Goal: Contribute content: Contribute content

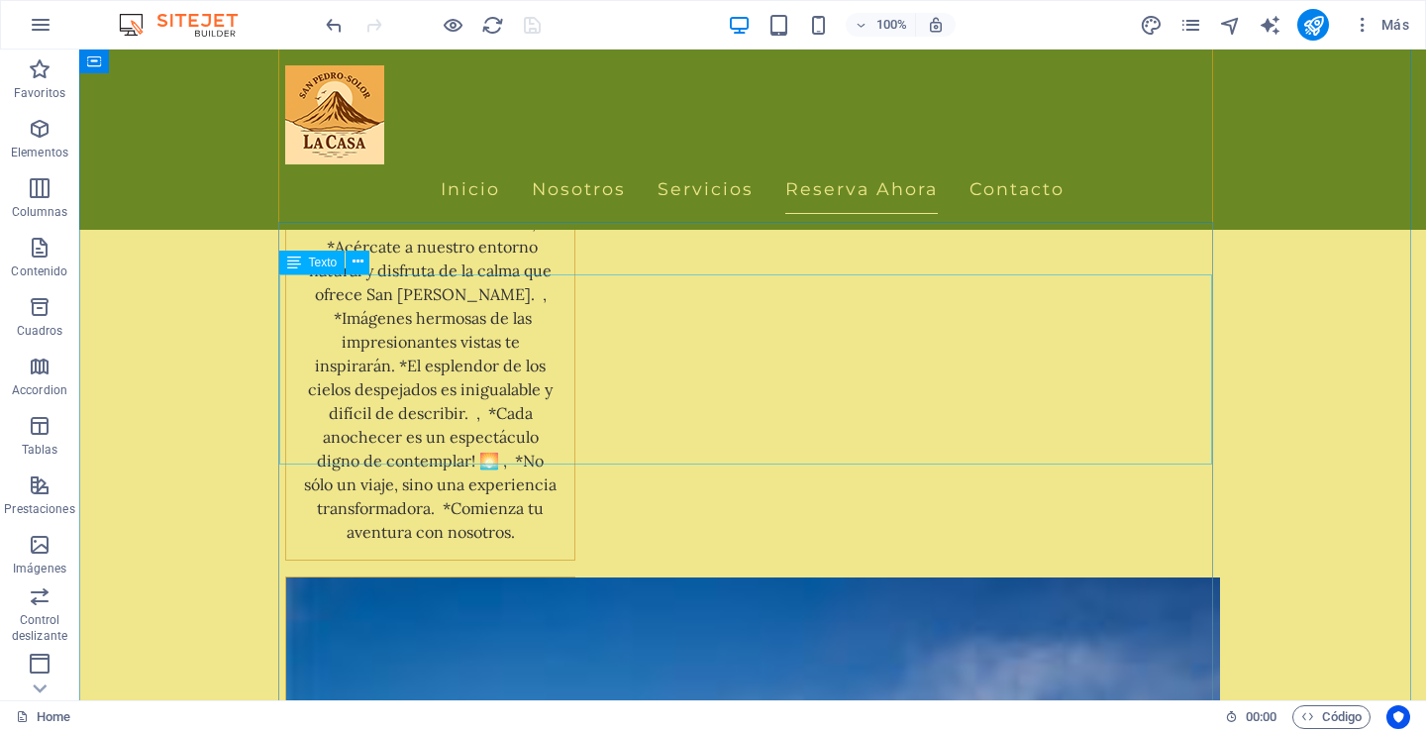
scroll to position [4457, 0]
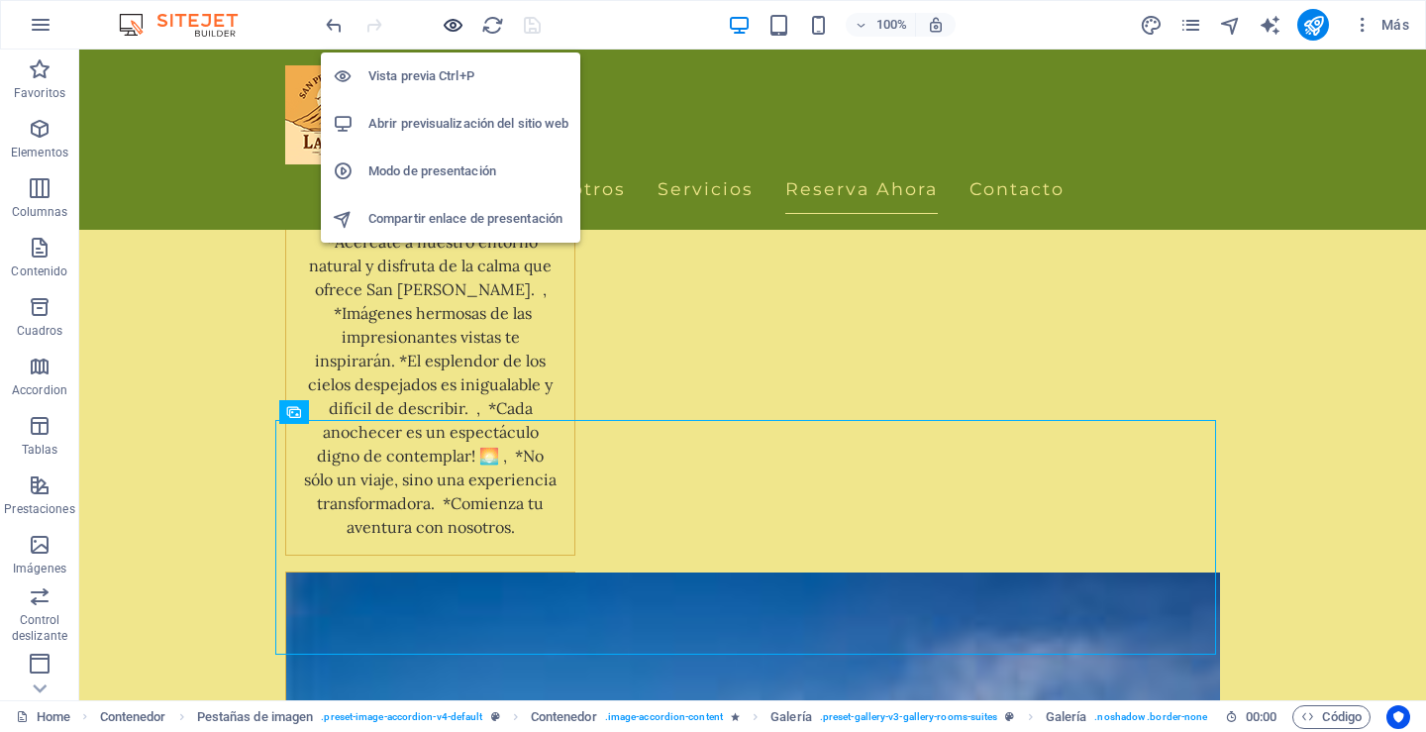
drag, startPoint x: 452, startPoint y: 24, endPoint x: 444, endPoint y: 73, distance: 50.1
click at [452, 25] on icon "button" at bounding box center [453, 25] width 23 height 23
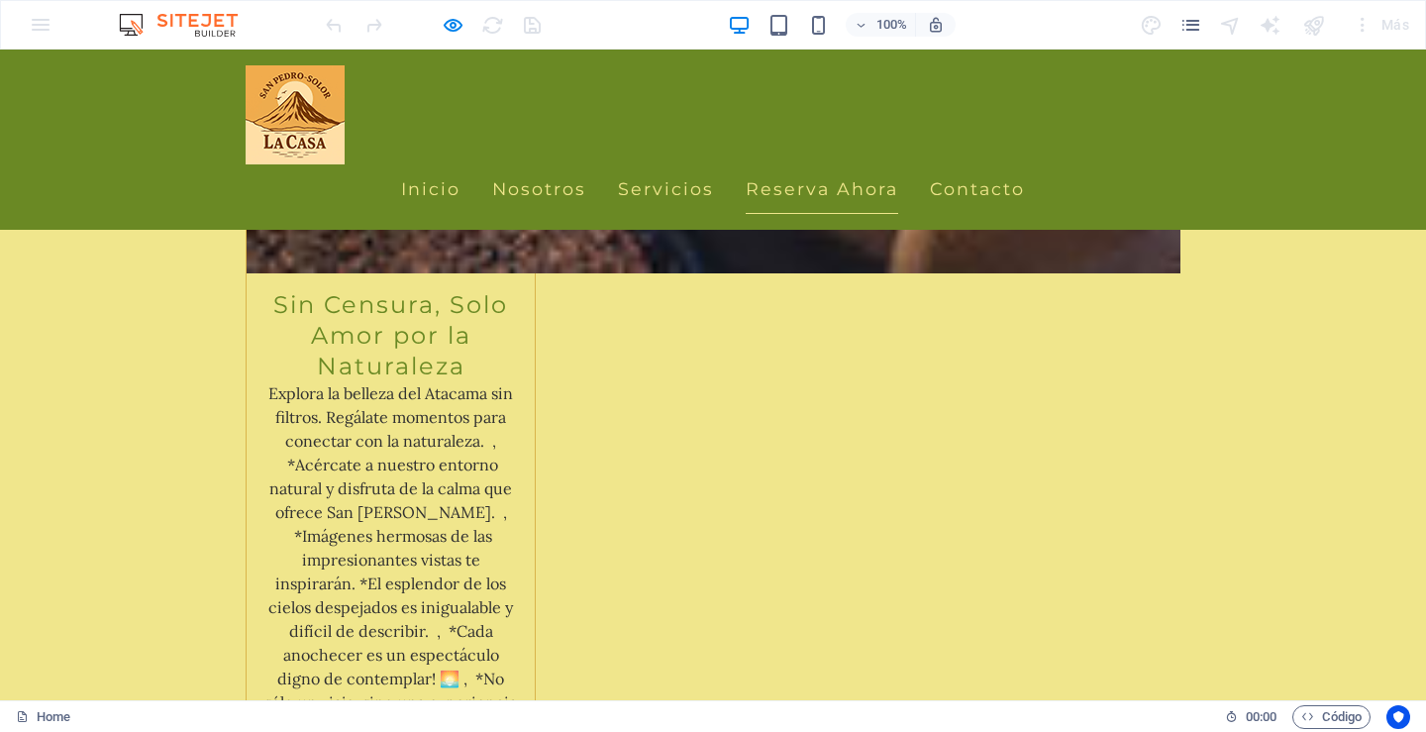
scroll to position [4102, 0]
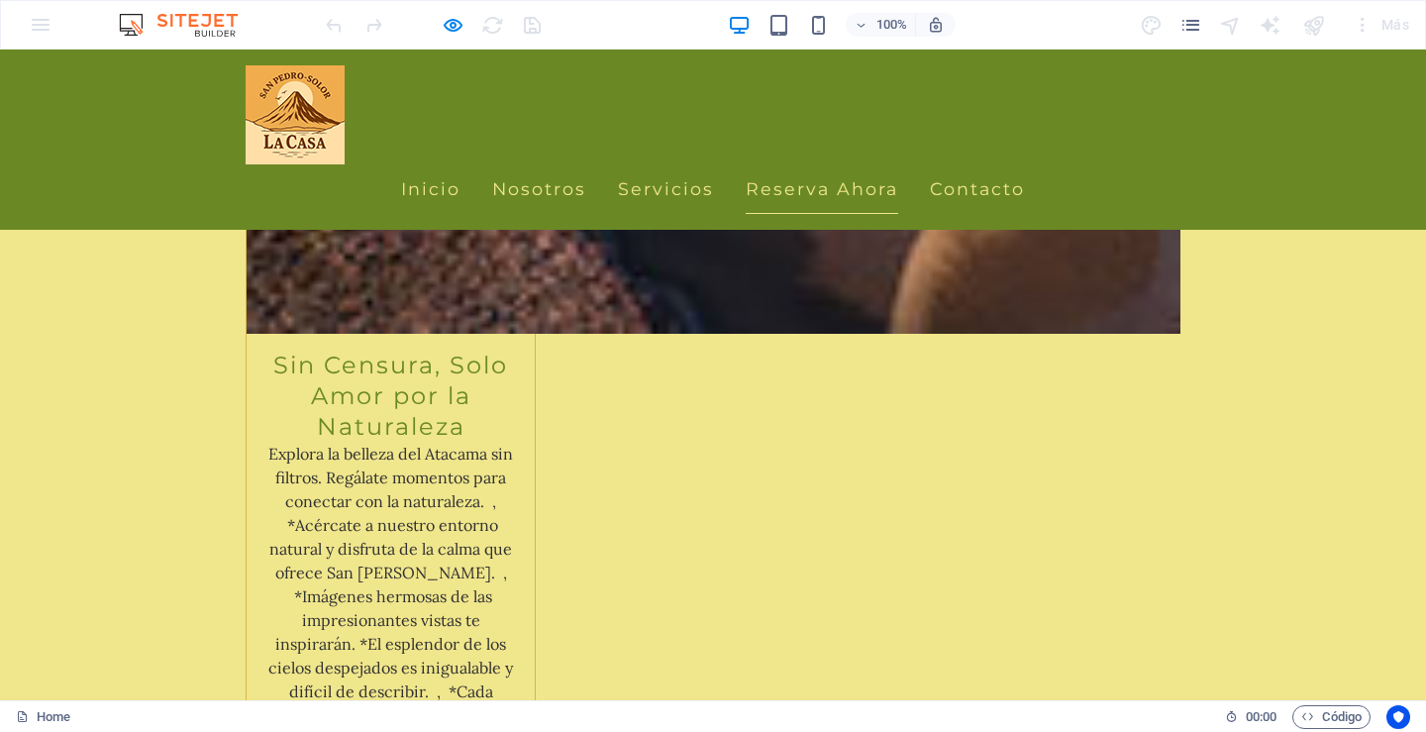
scroll to position [4498, 0]
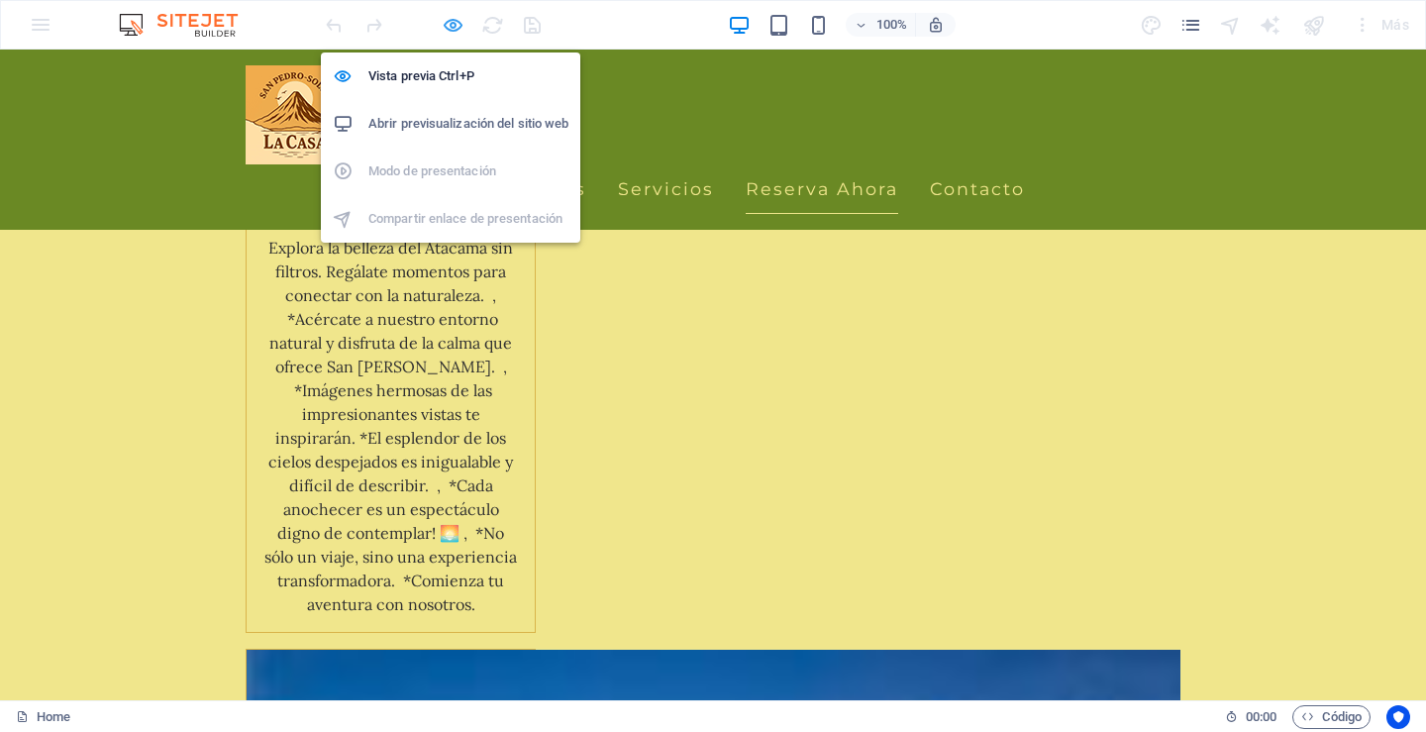
click at [444, 14] on icon "button" at bounding box center [453, 25] width 23 height 23
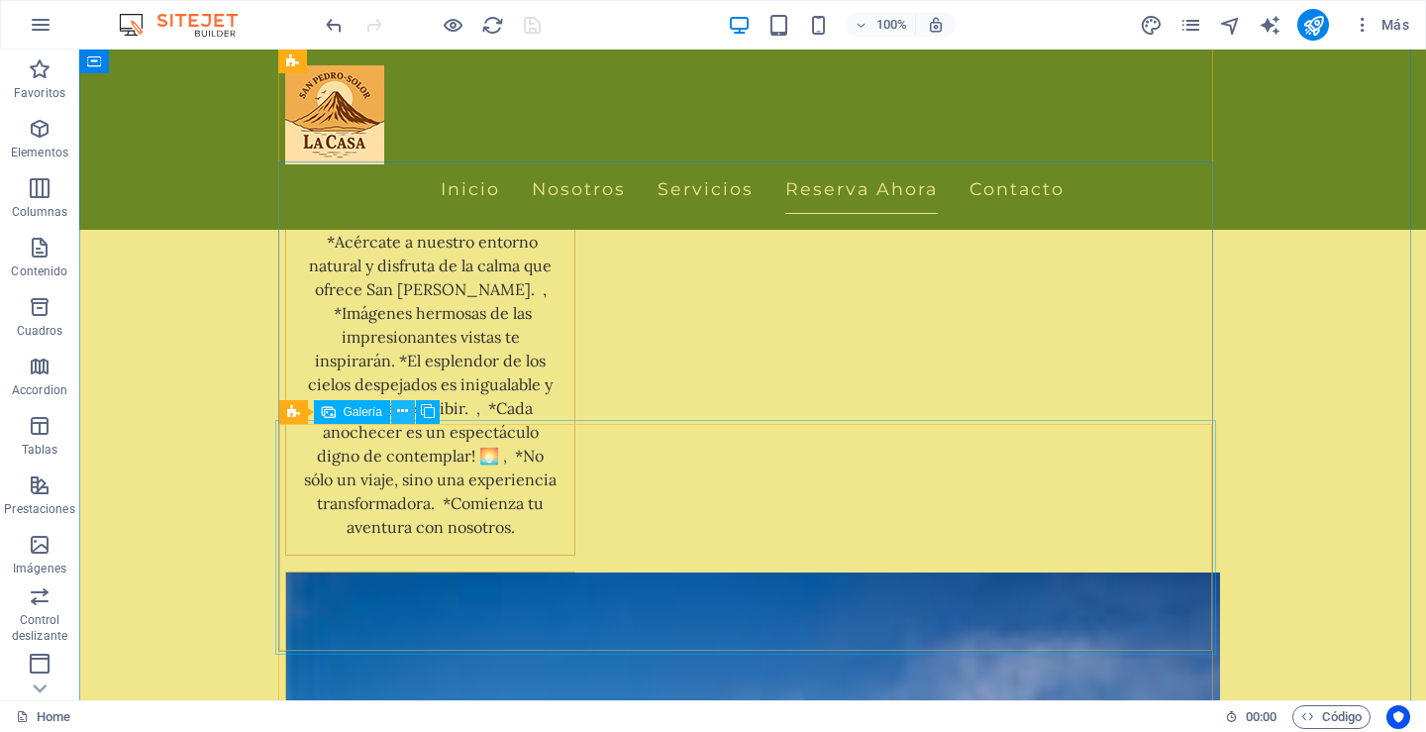
click at [401, 410] on icon at bounding box center [402, 411] width 11 height 21
click at [399, 410] on icon at bounding box center [402, 411] width 11 height 21
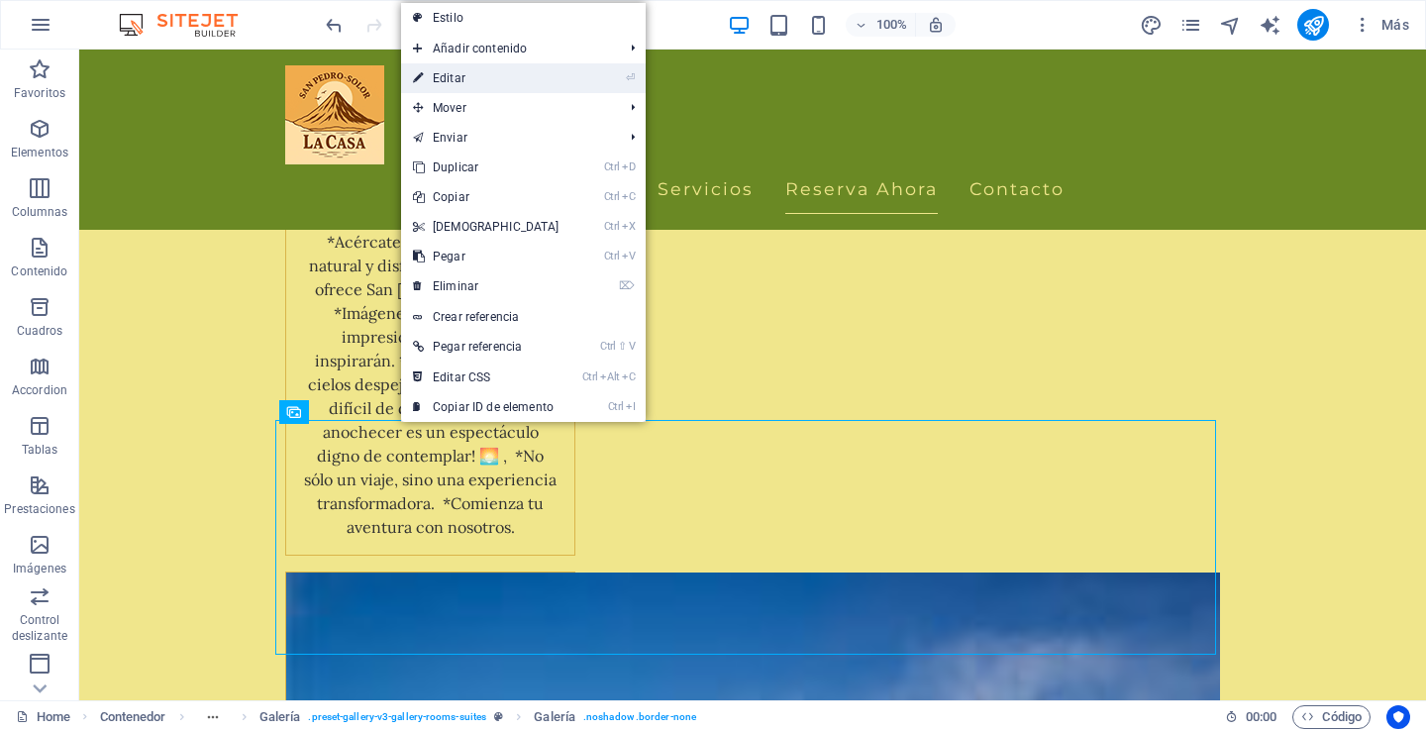
click at [465, 79] on link "⏎ Editar" at bounding box center [486, 78] width 170 height 30
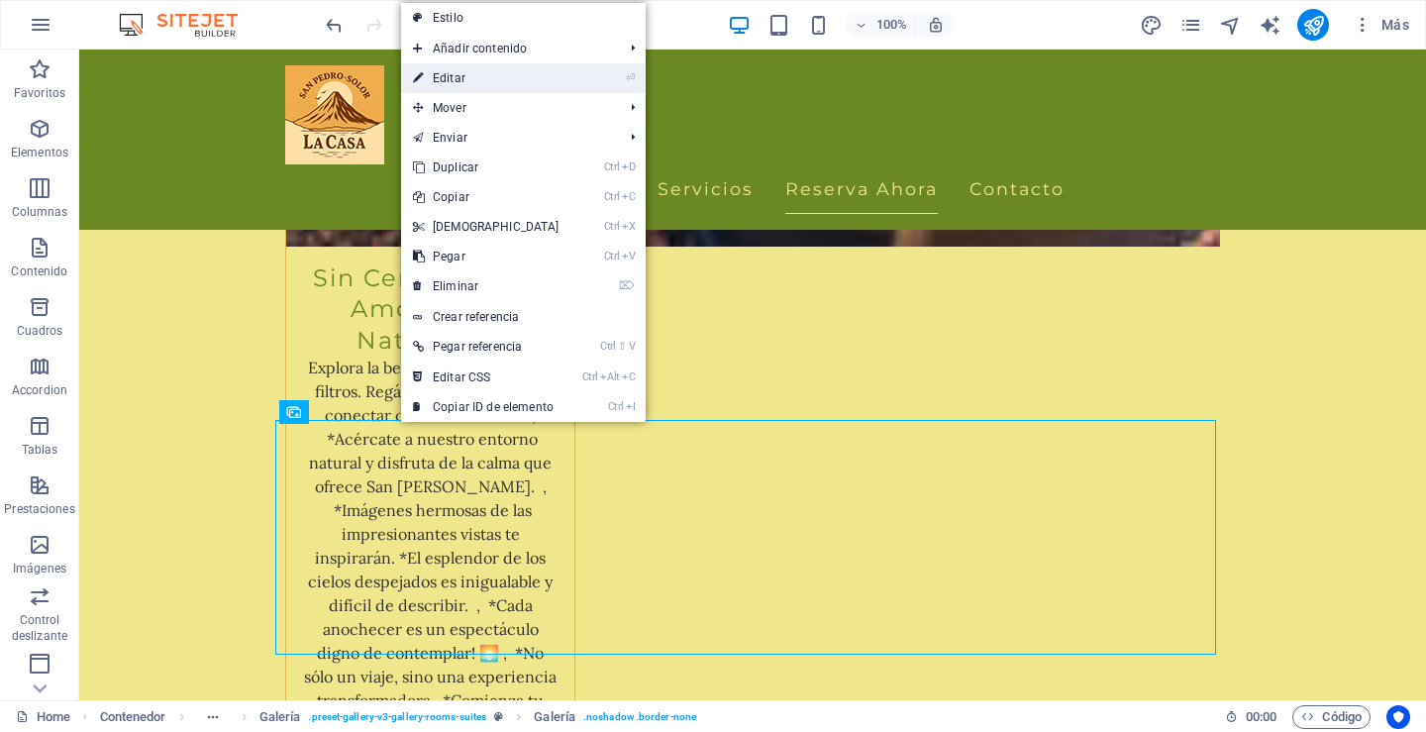
select select "4"
select select "px"
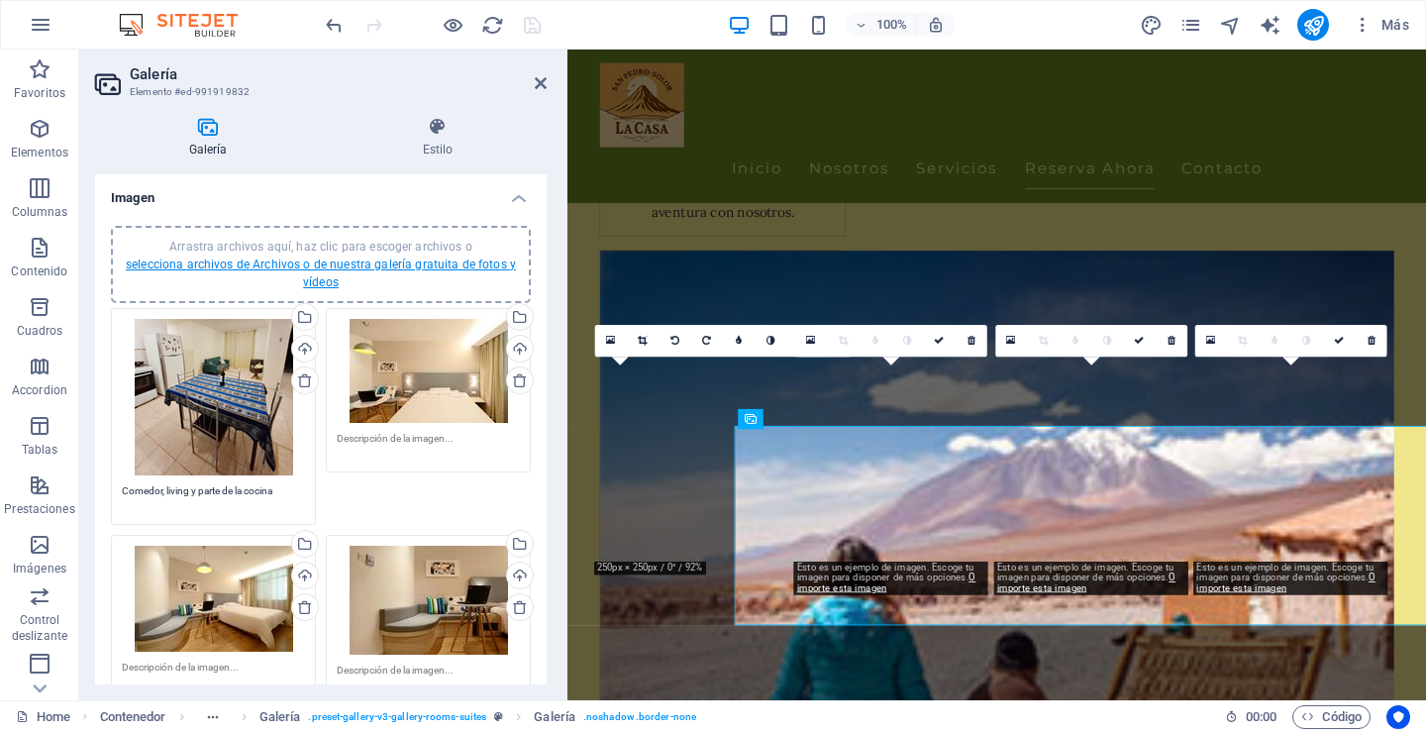
scroll to position [4384, 0]
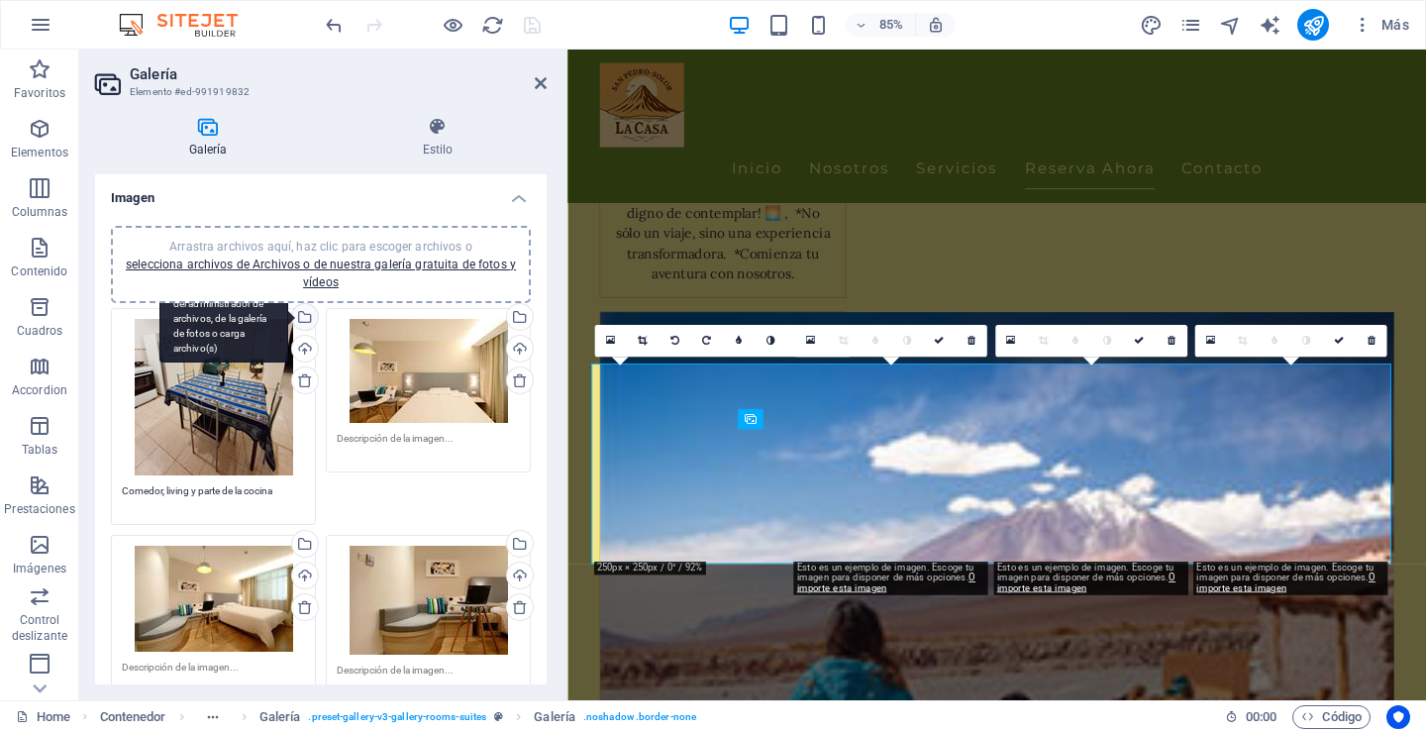
click at [288, 316] on div "Selecciona archivos del administrador de archivos, de la galería de fotos o car…" at bounding box center [223, 318] width 129 height 89
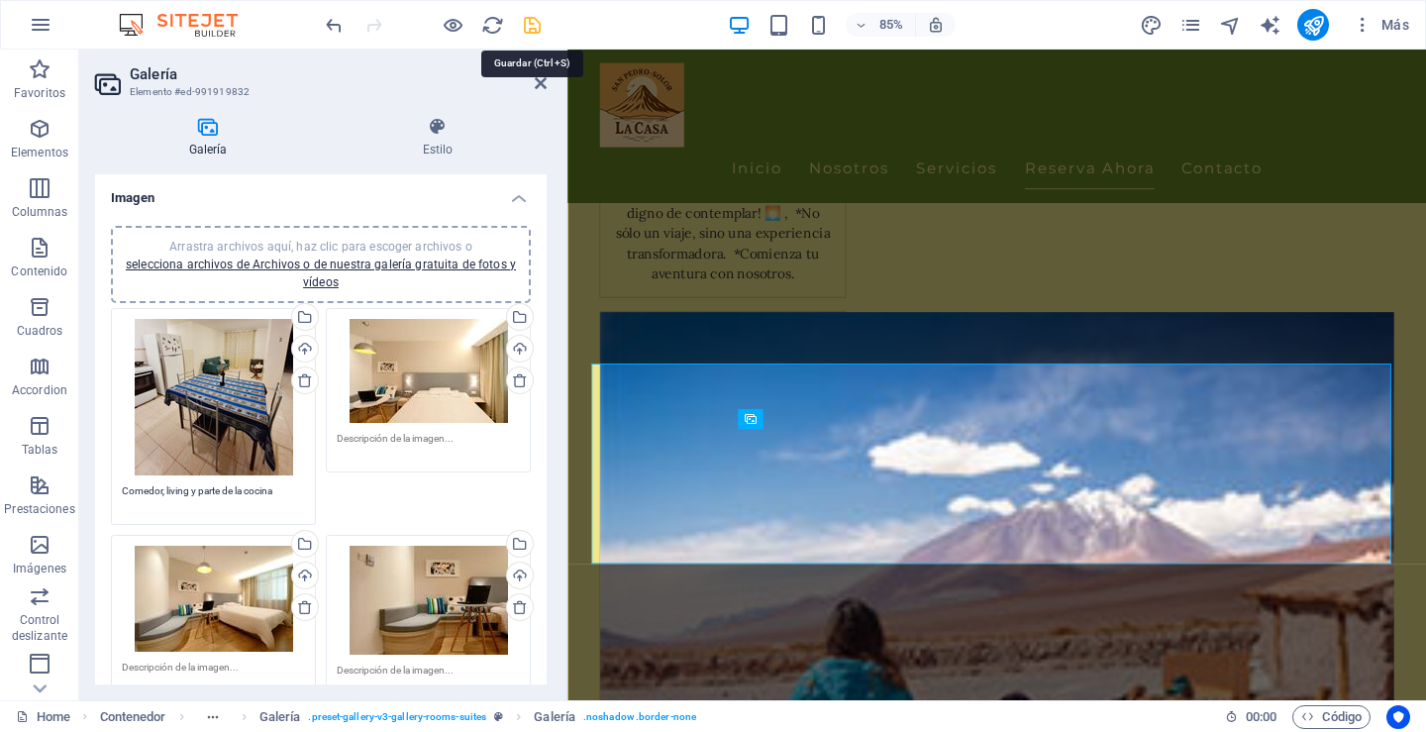
click at [534, 28] on icon "save" at bounding box center [532, 25] width 23 height 23
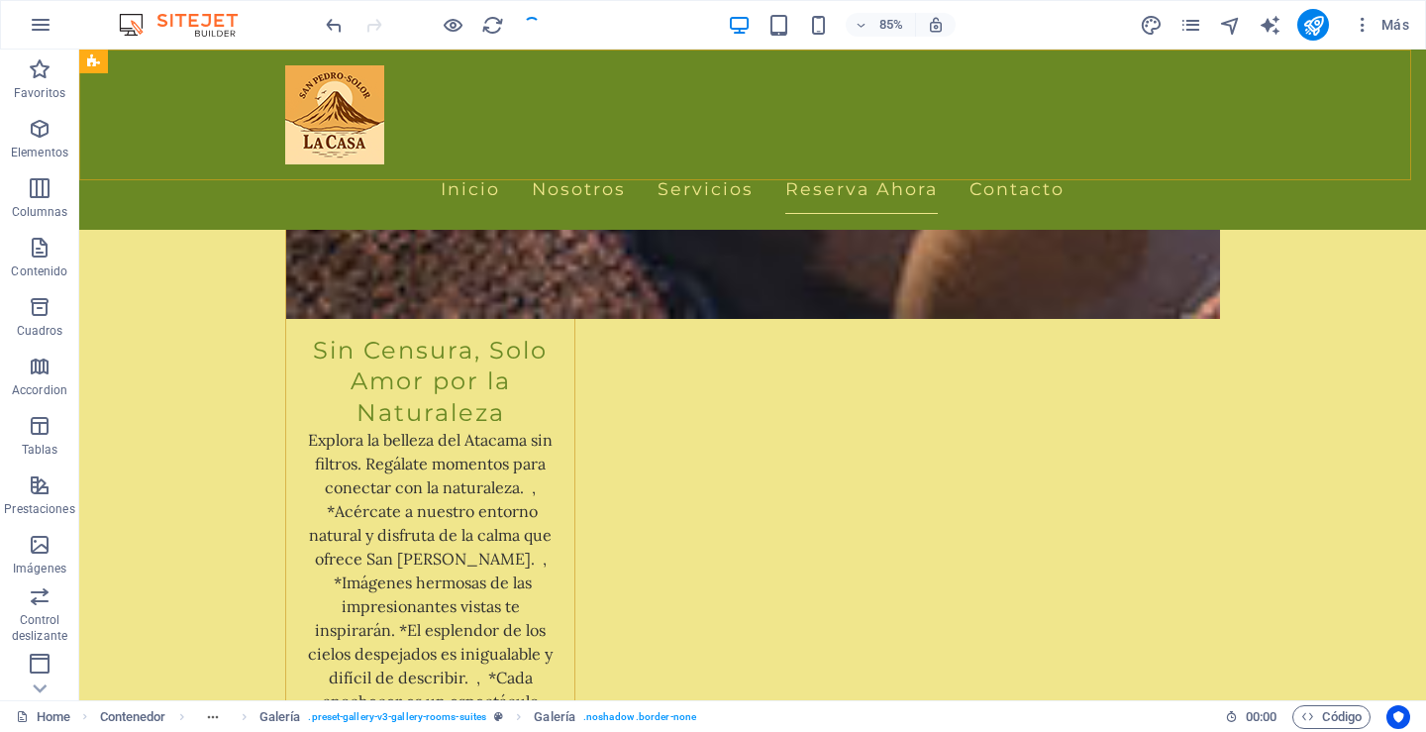
checkbox input "false"
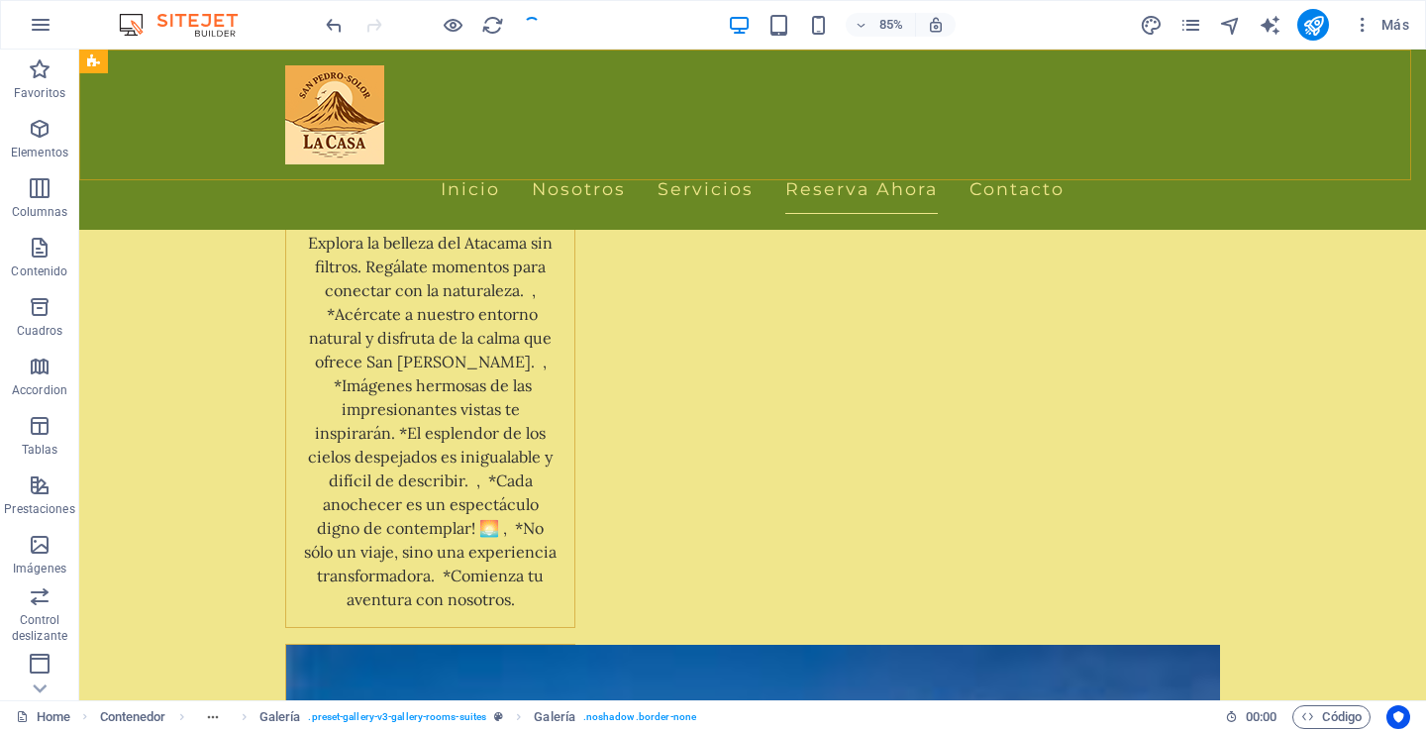
scroll to position [4457, 0]
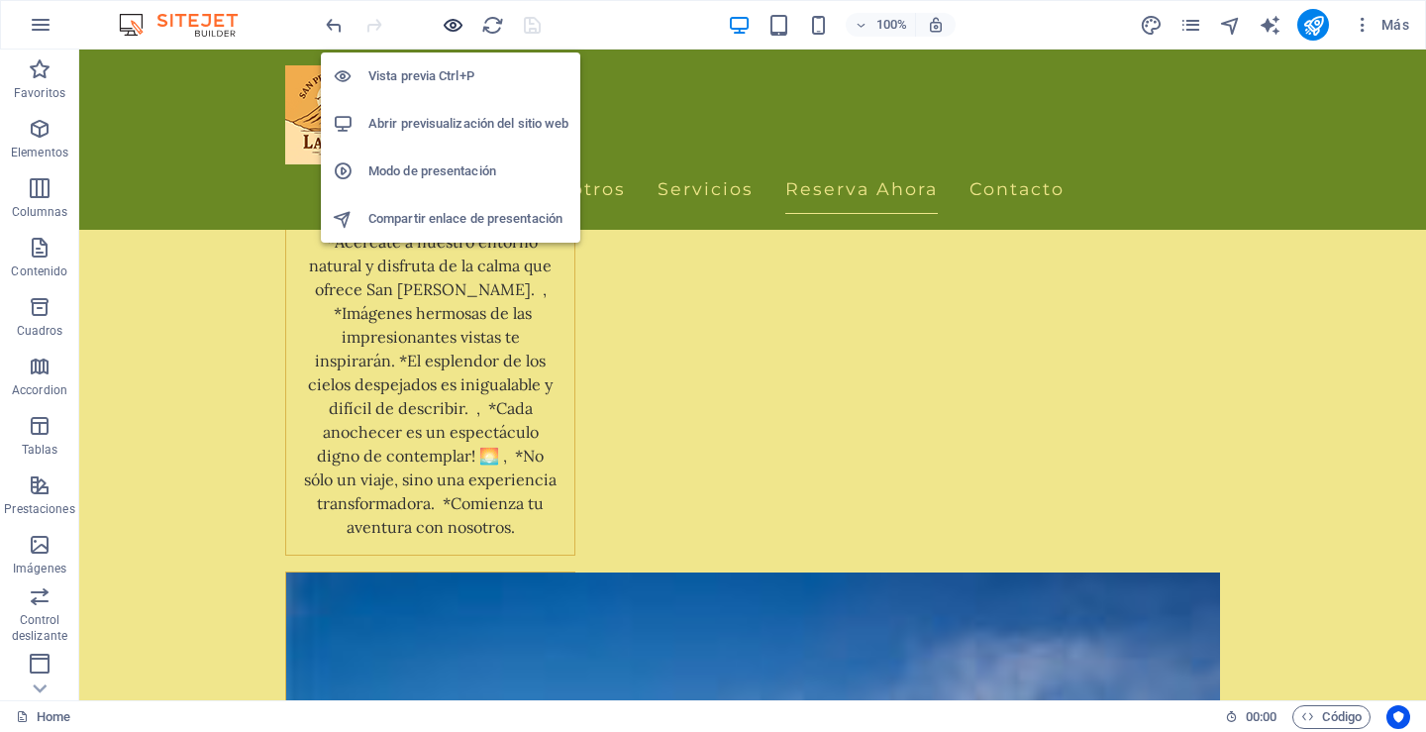
click at [453, 23] on icon "button" at bounding box center [453, 25] width 23 height 23
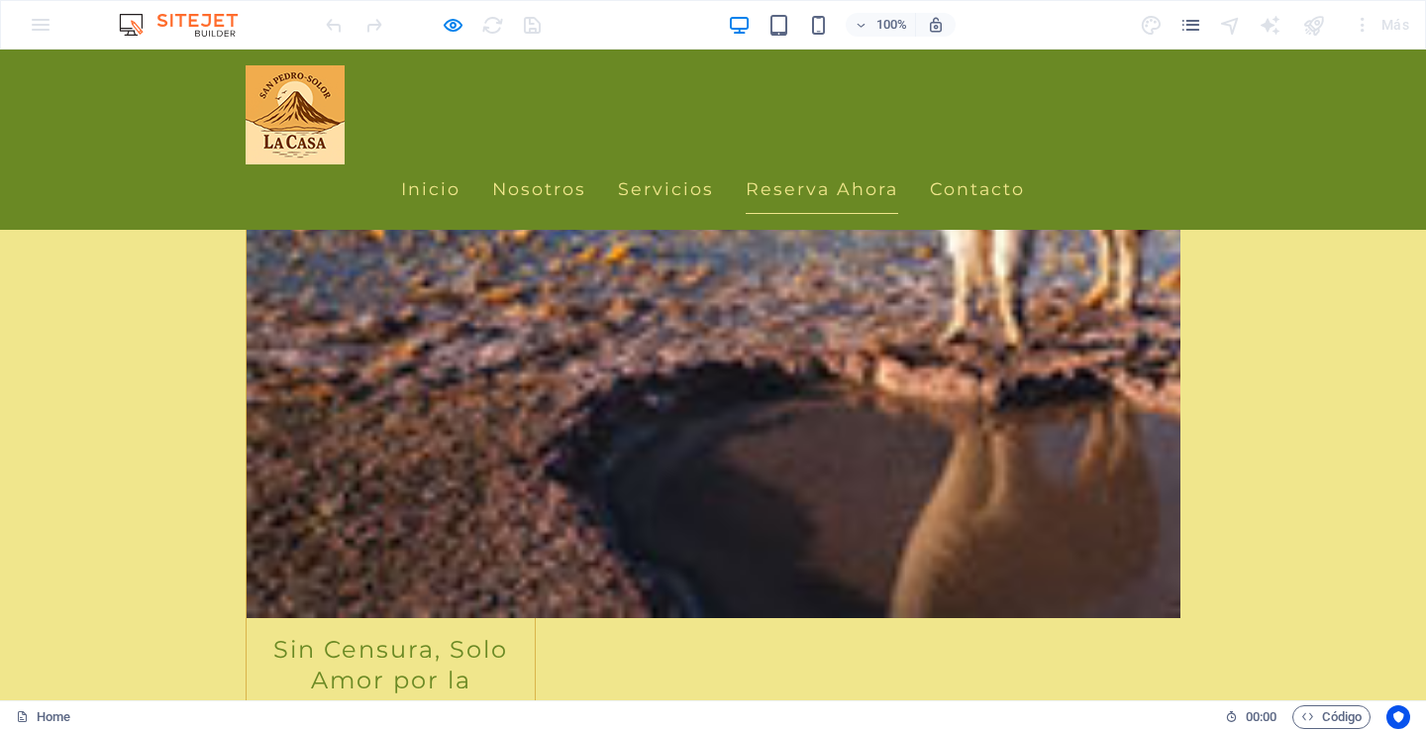
scroll to position [4003, 0]
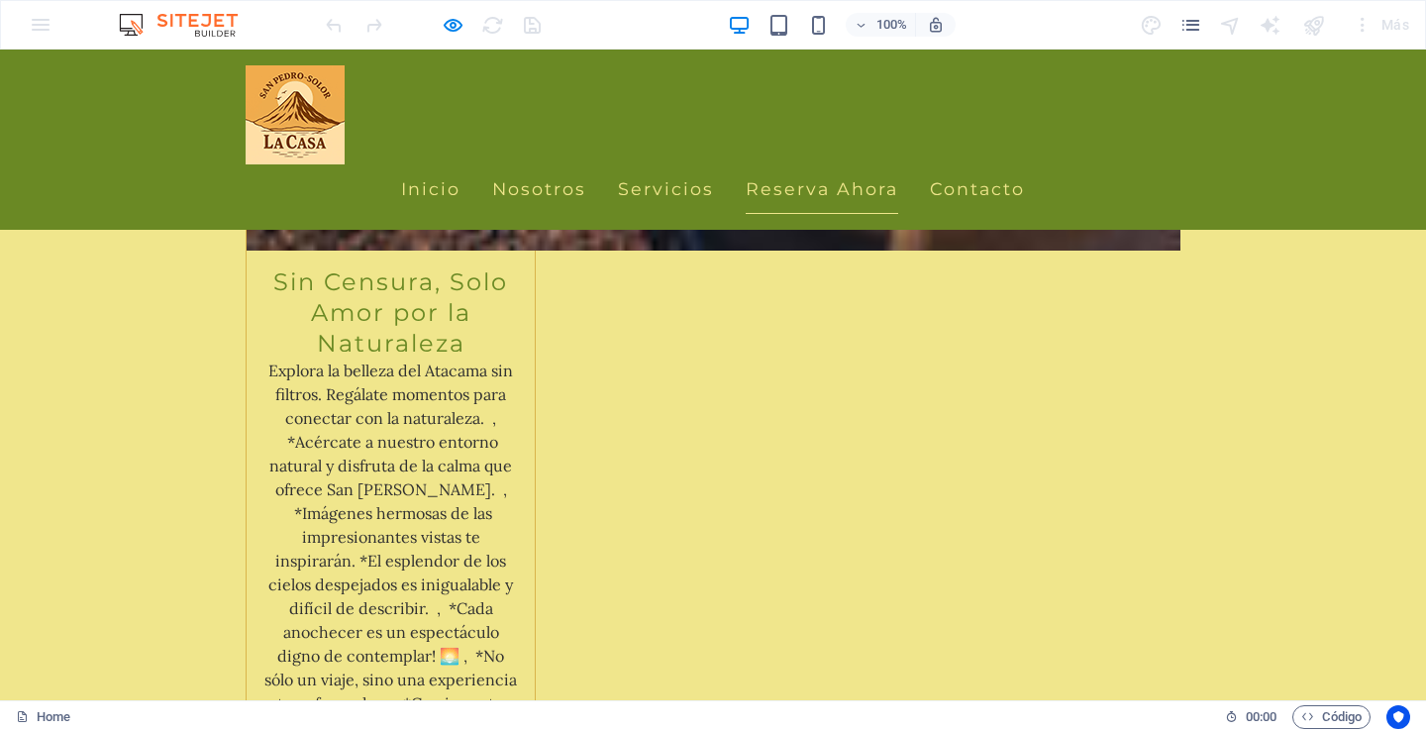
scroll to position [4597, 0]
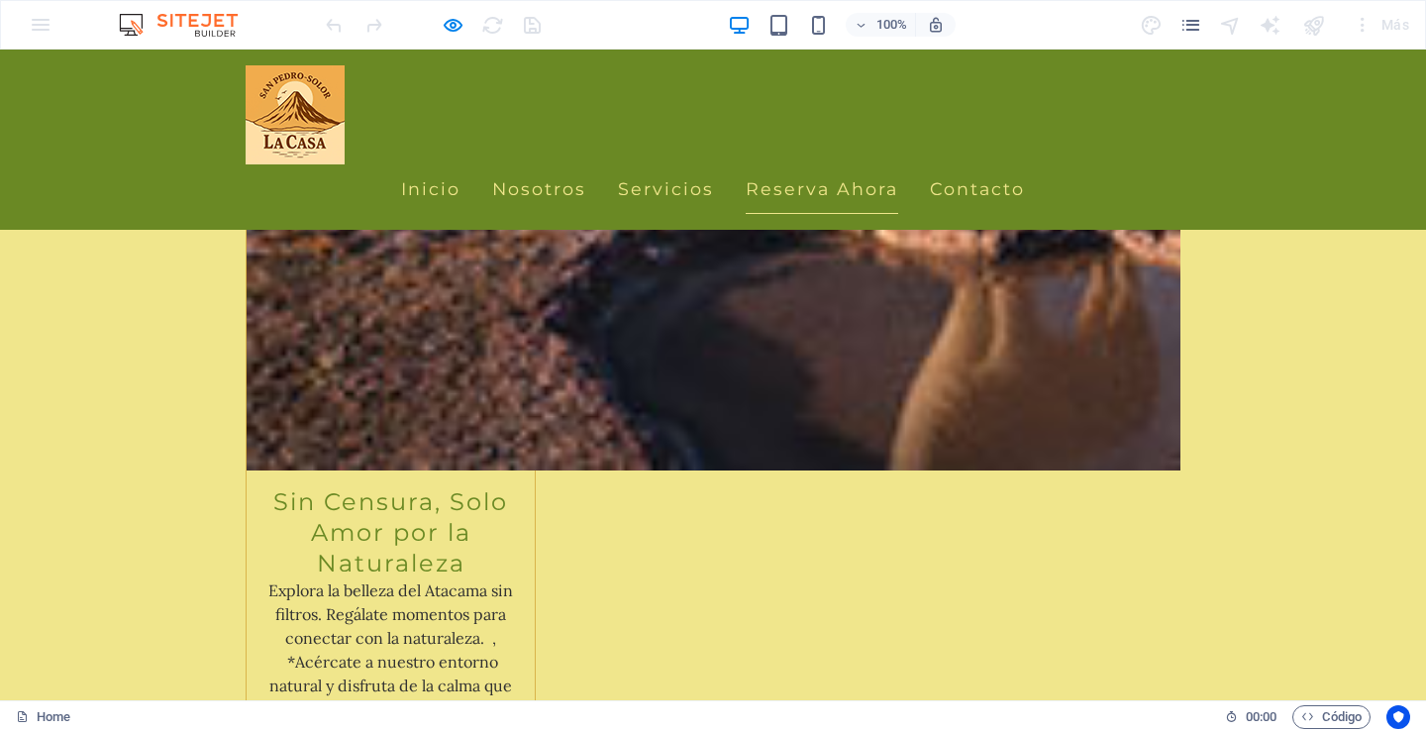
scroll to position [4201, 0]
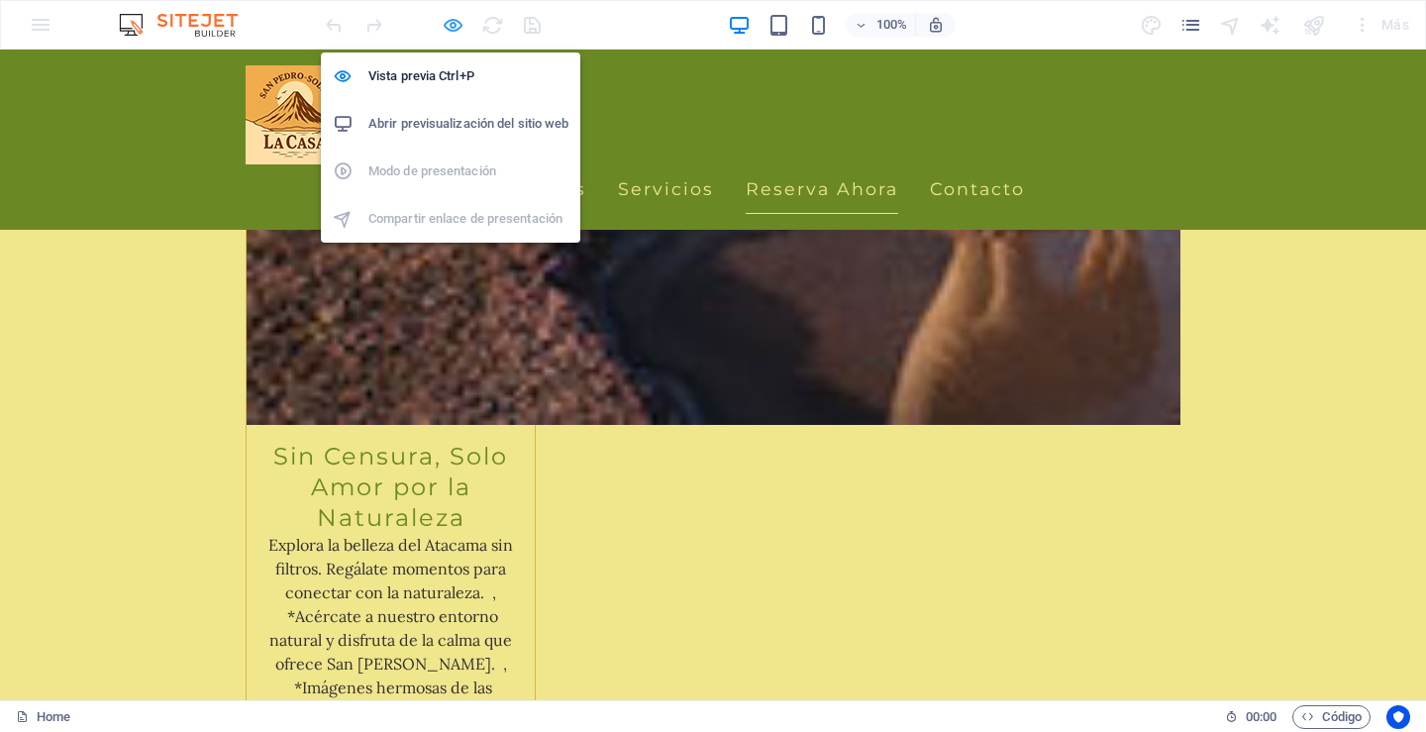
click at [457, 26] on icon "button" at bounding box center [453, 25] width 23 height 23
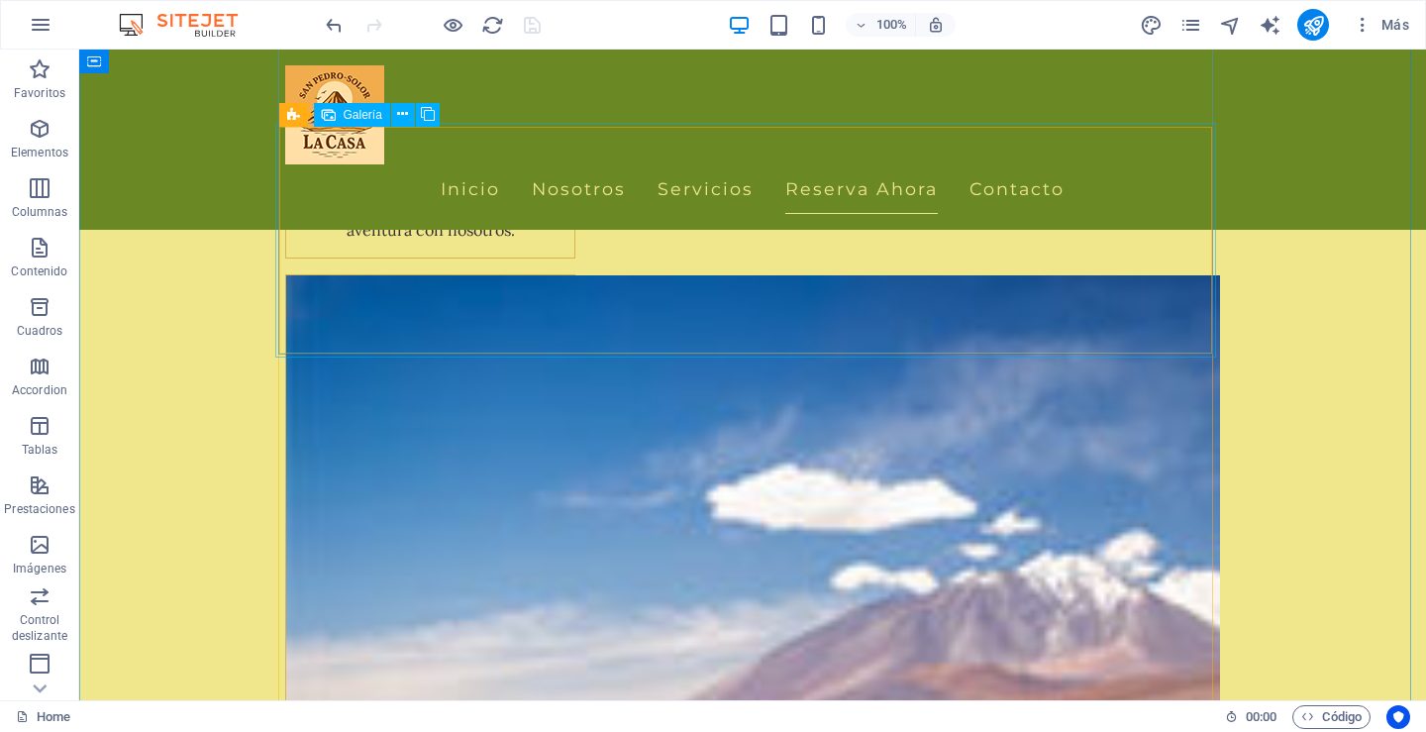
scroll to position [4879, 0]
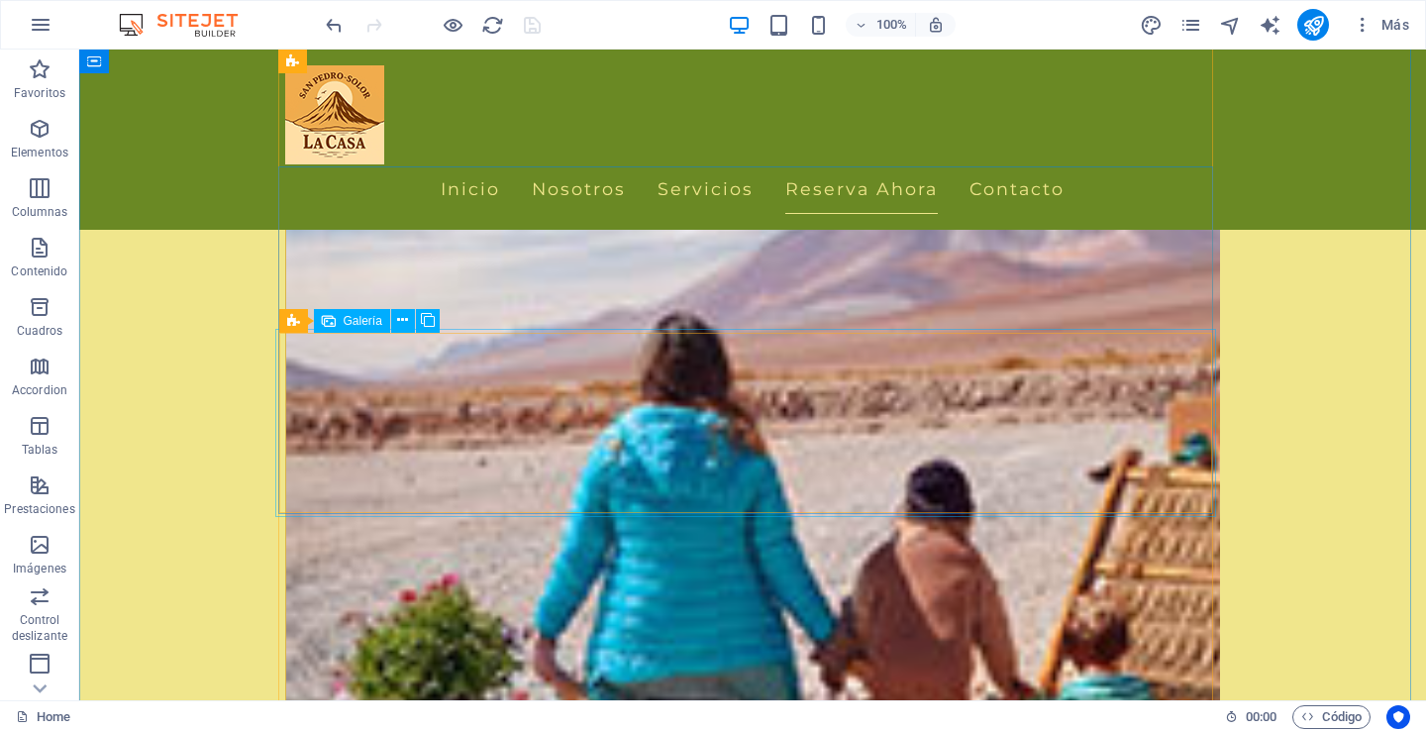
scroll to position [5177, 0]
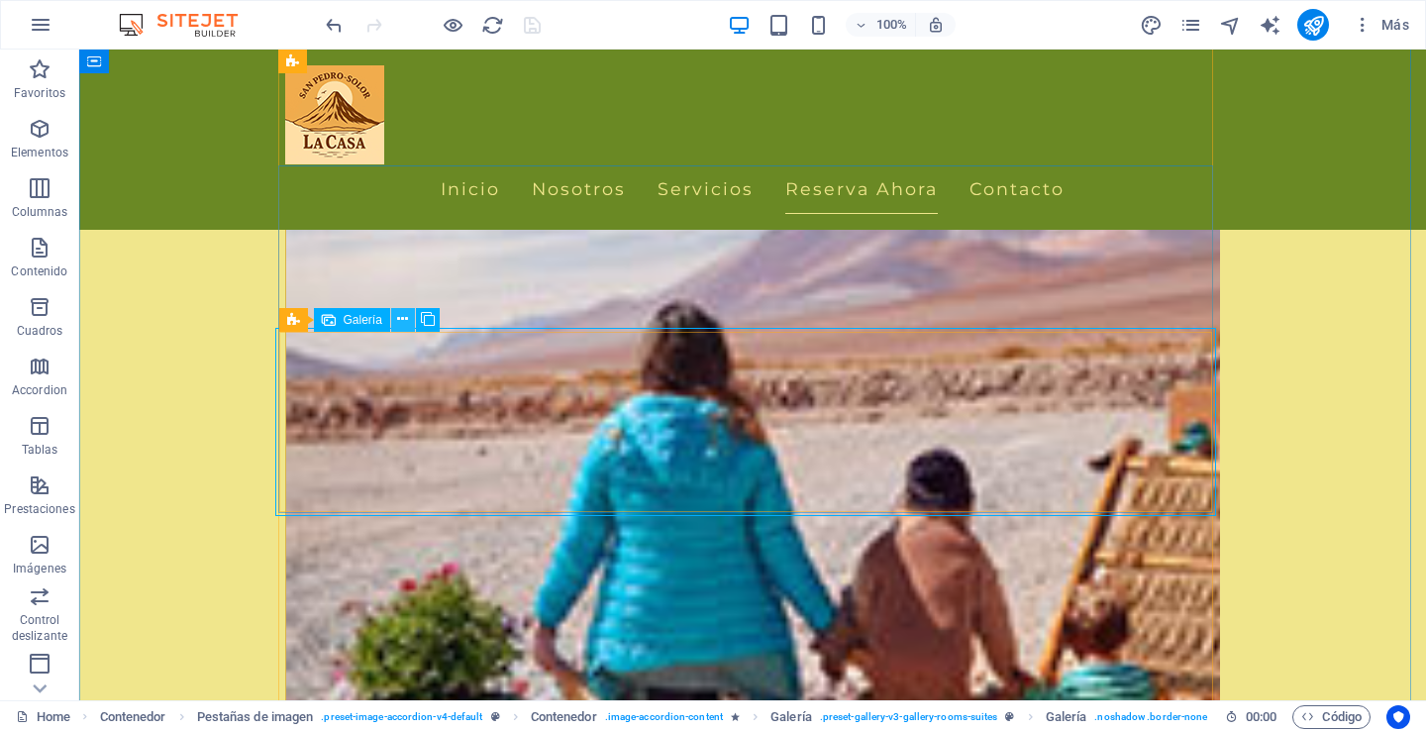
click at [402, 314] on icon at bounding box center [402, 319] width 11 height 21
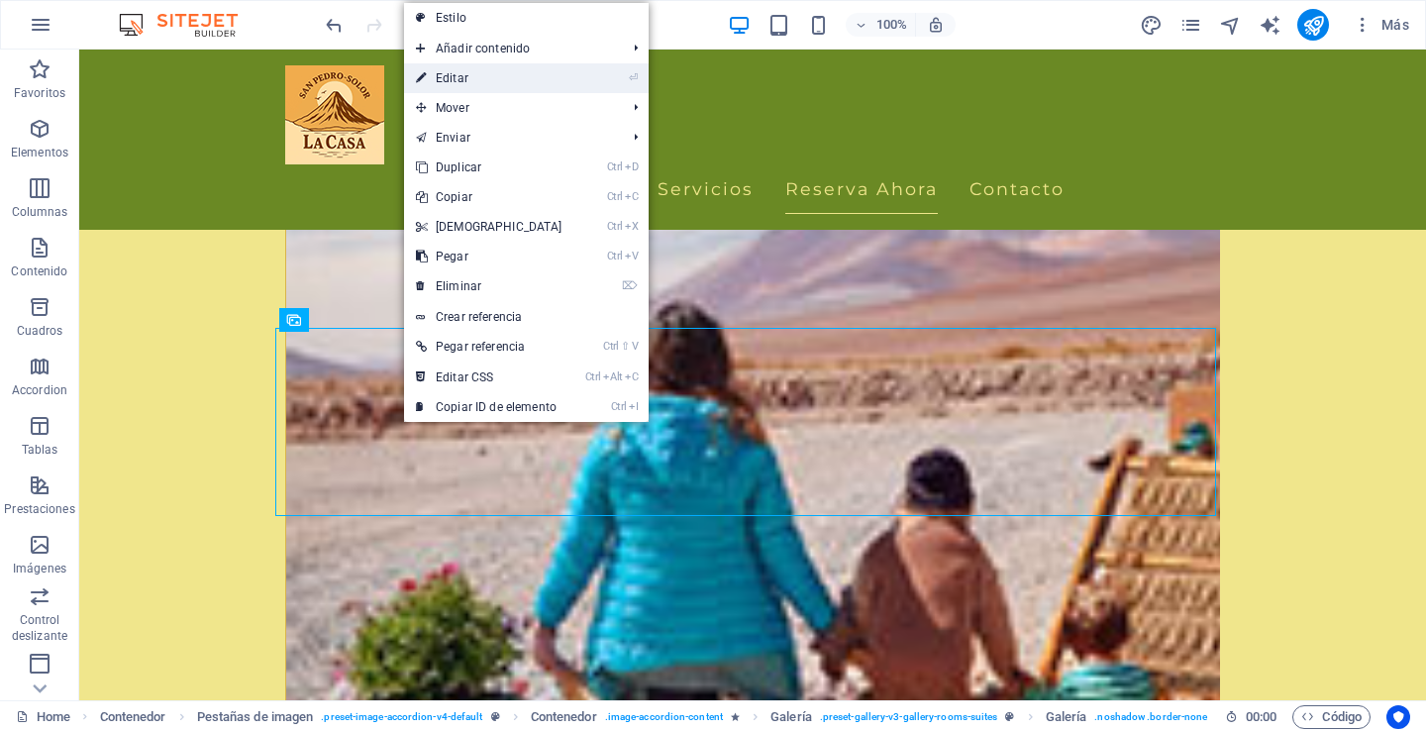
click at [446, 78] on link "⏎ Editar" at bounding box center [489, 78] width 170 height 30
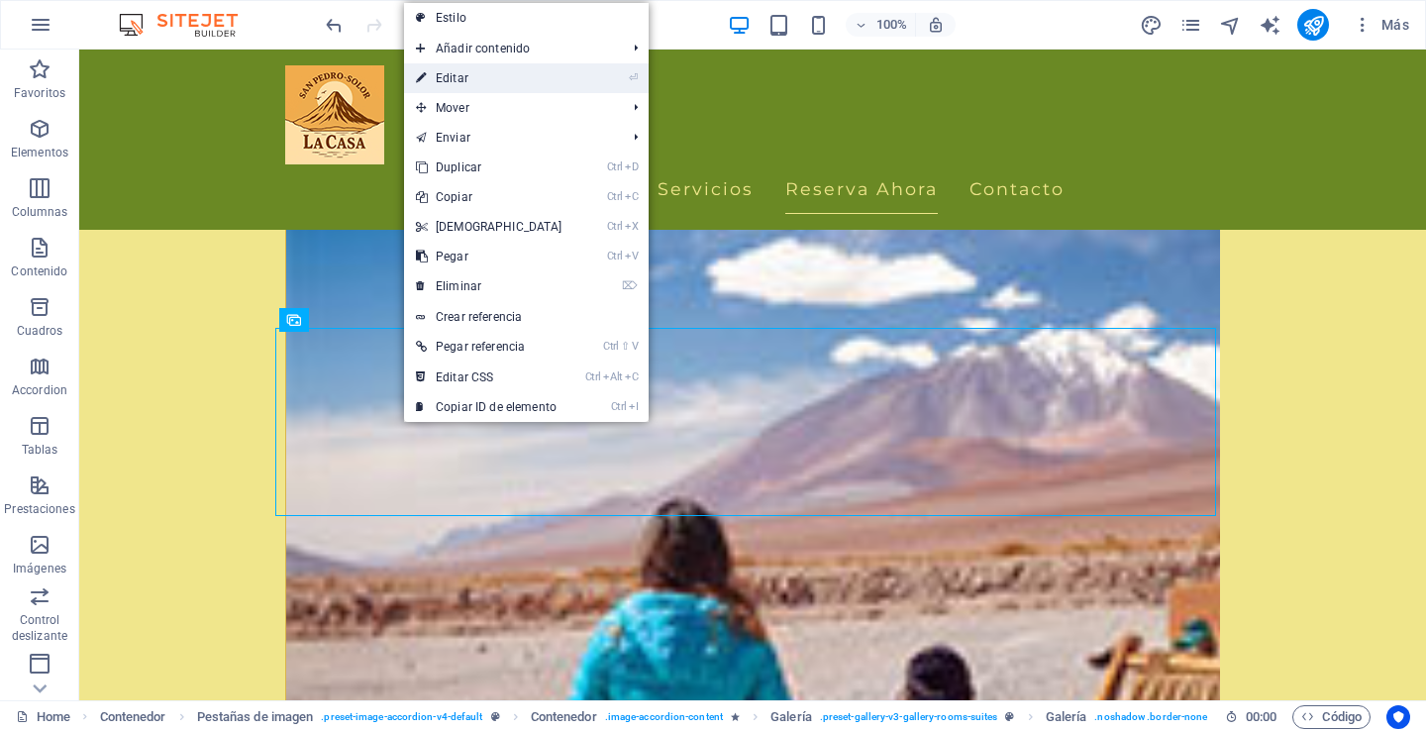
select select "4"
select select "px"
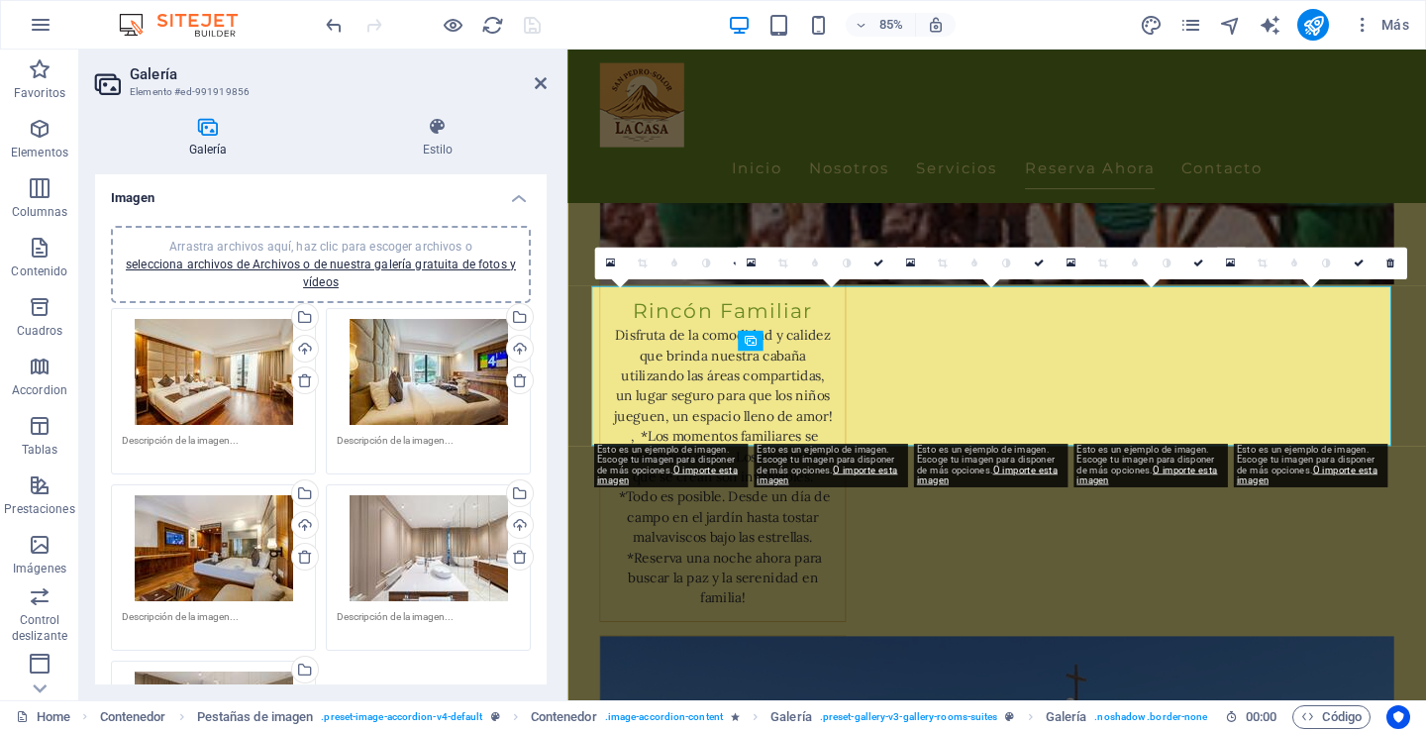
scroll to position [5104, 0]
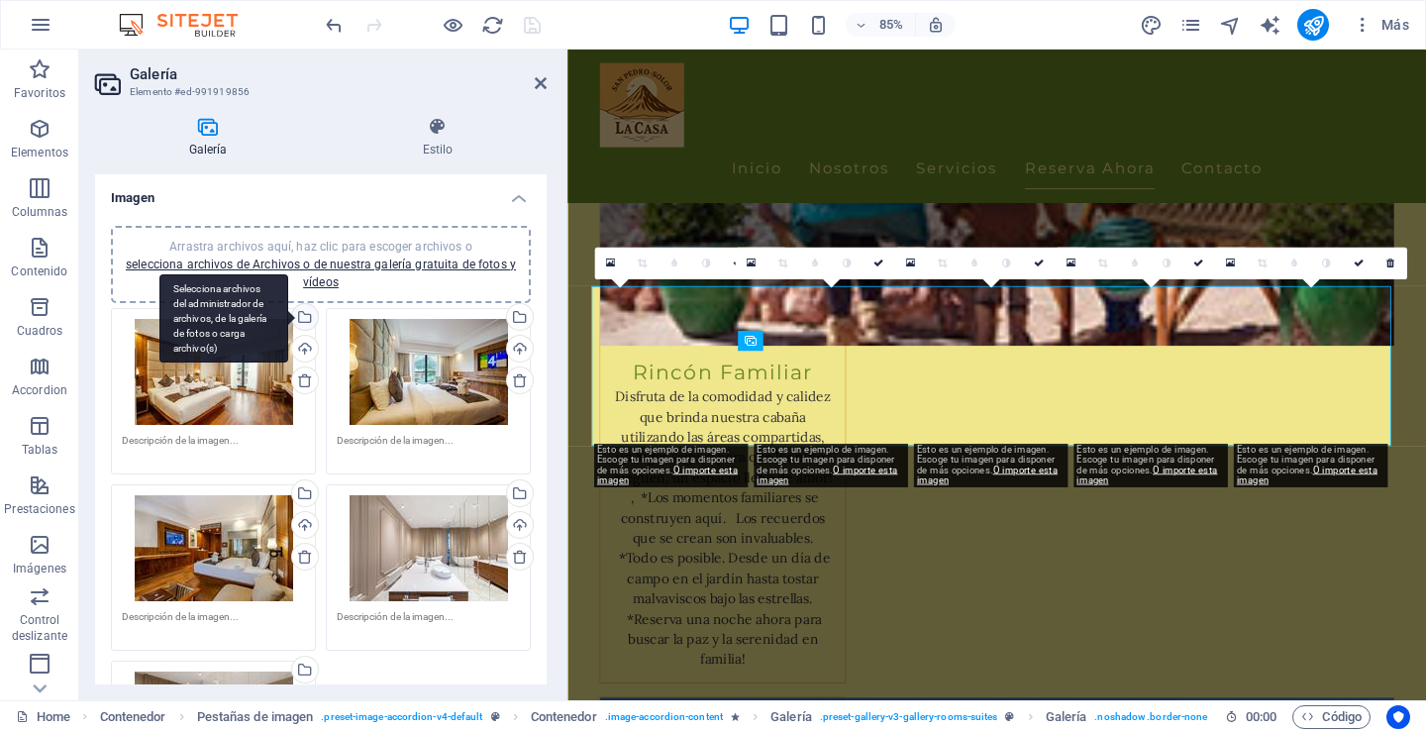
click at [301, 315] on div "Selecciona archivos del administrador de archivos, de la galería de fotos o car…" at bounding box center [303, 319] width 30 height 30
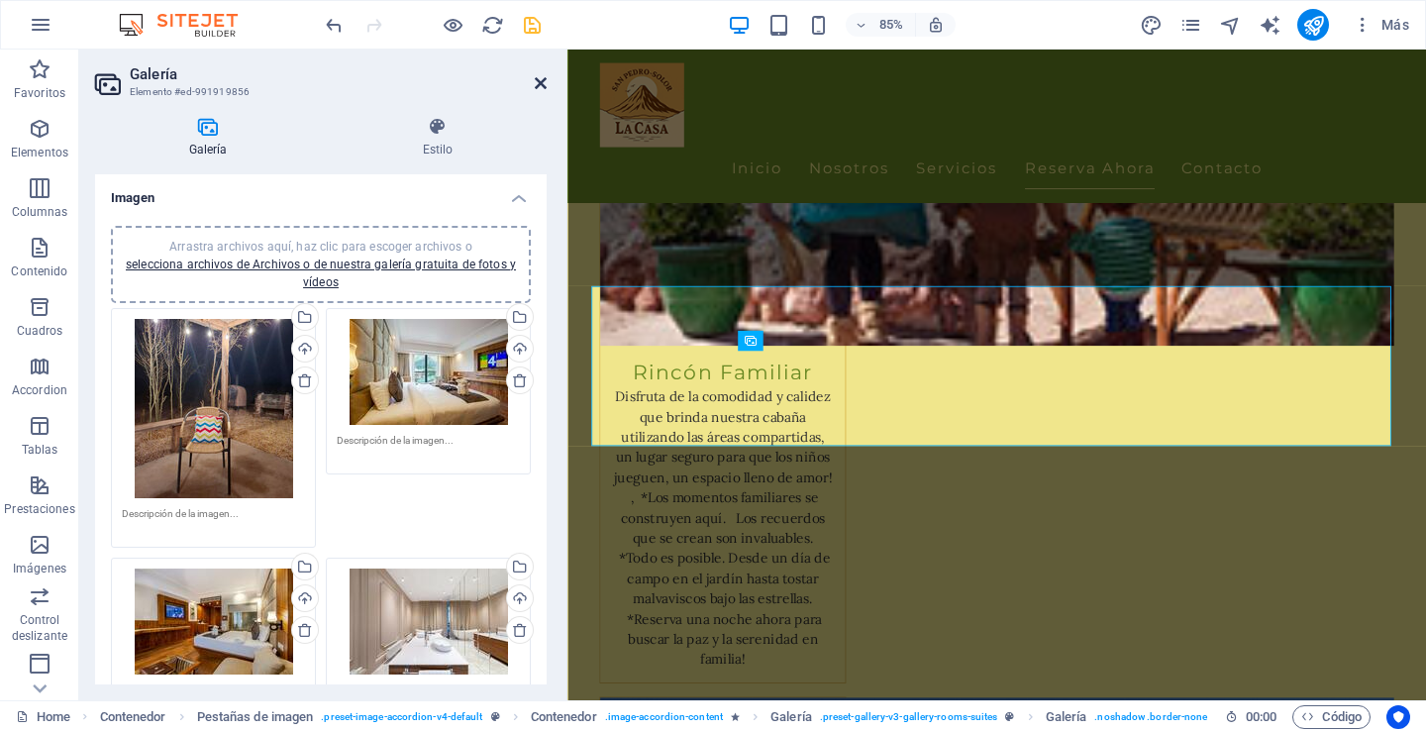
click at [542, 80] on icon at bounding box center [541, 83] width 12 height 16
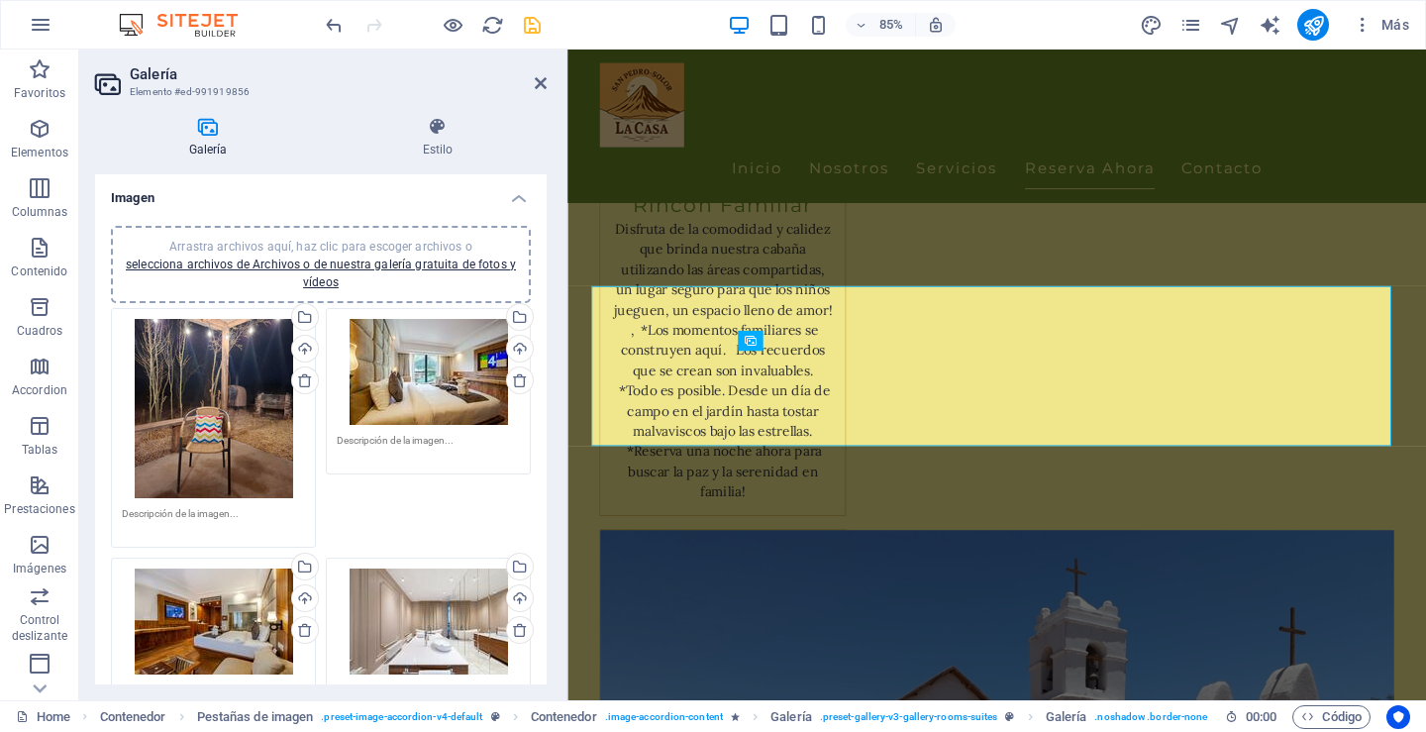
scroll to position [5177, 0]
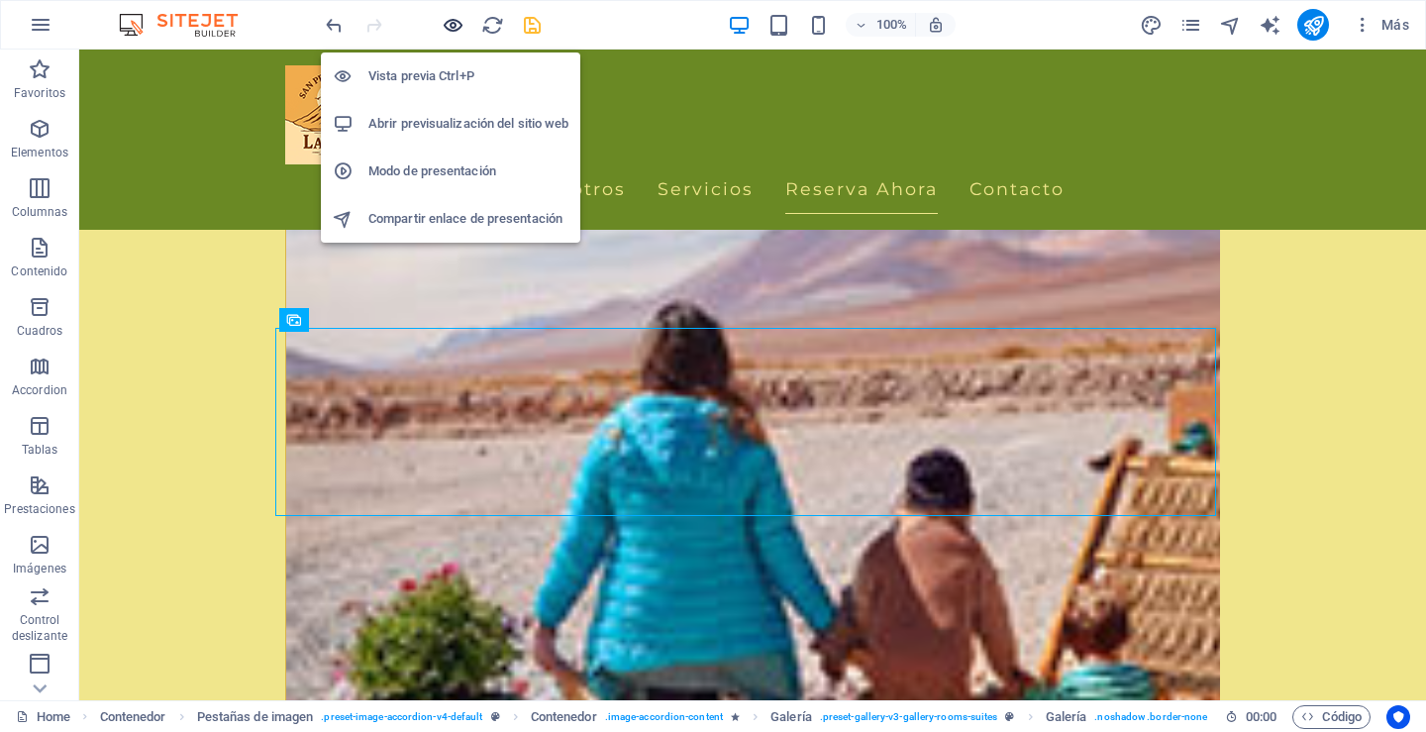
click at [453, 25] on icon "button" at bounding box center [453, 25] width 23 height 23
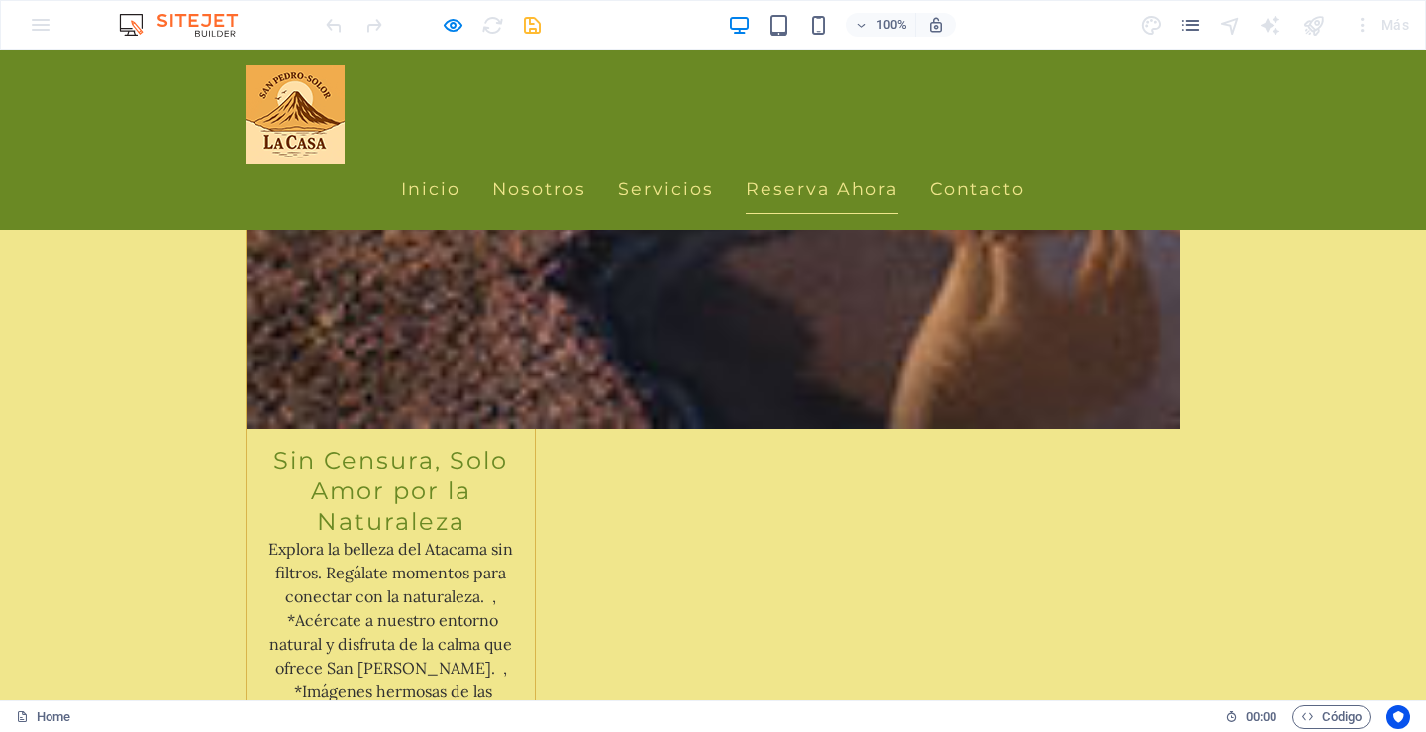
scroll to position [4198, 0]
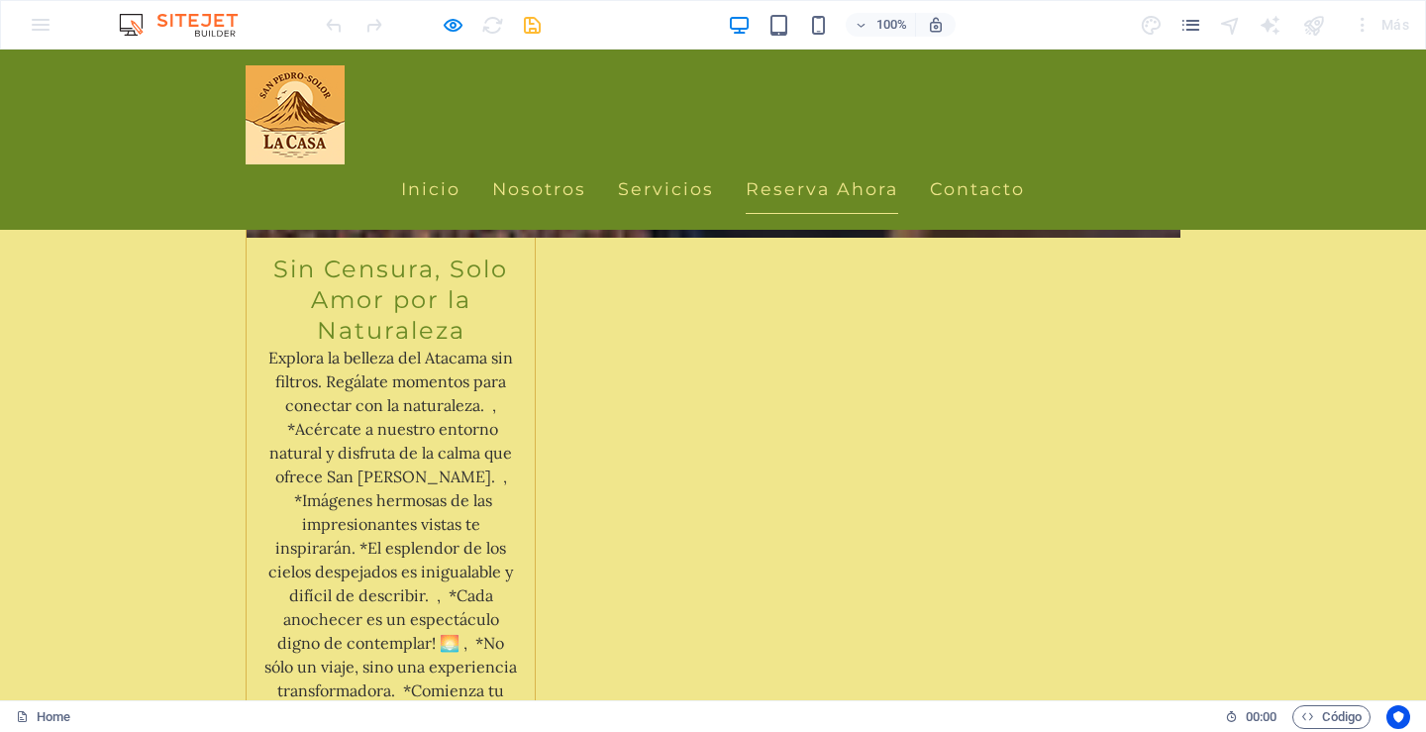
scroll to position [4396, 0]
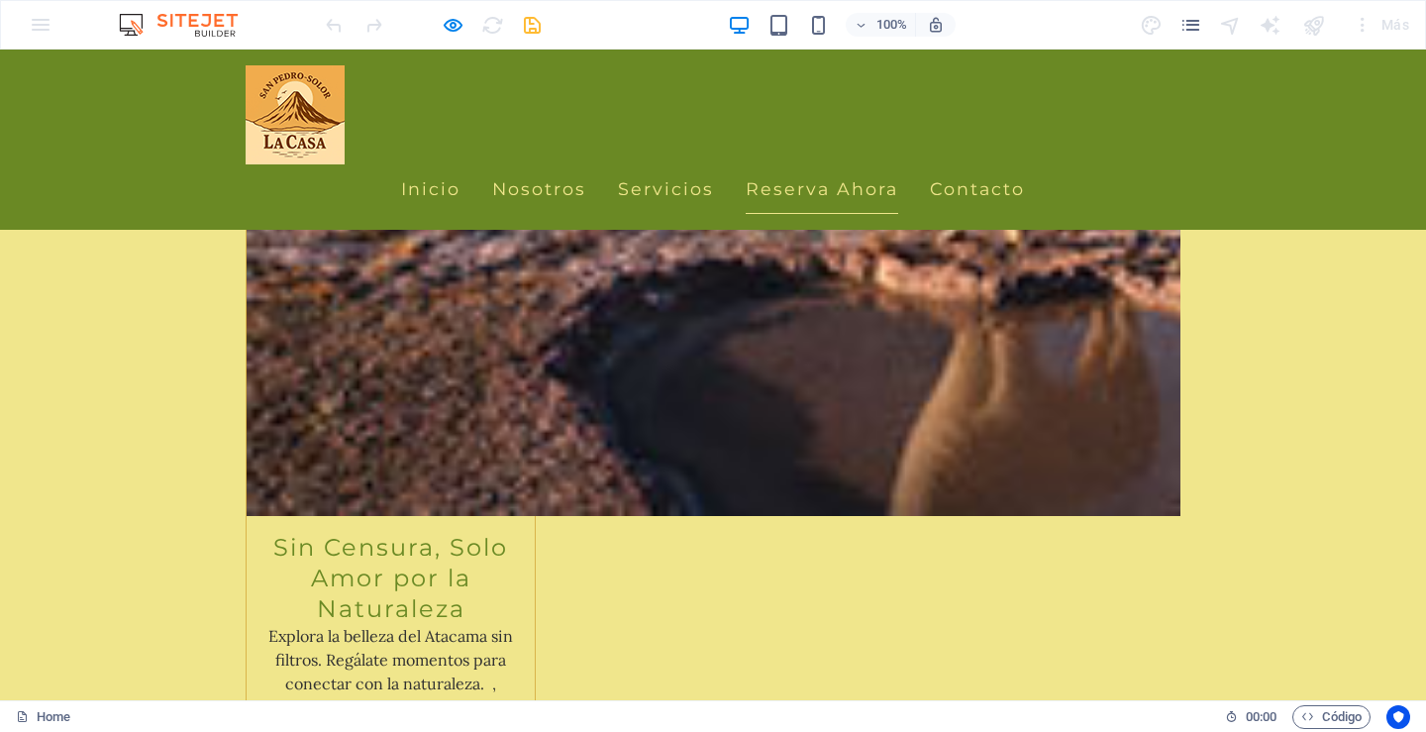
scroll to position [4099, 0]
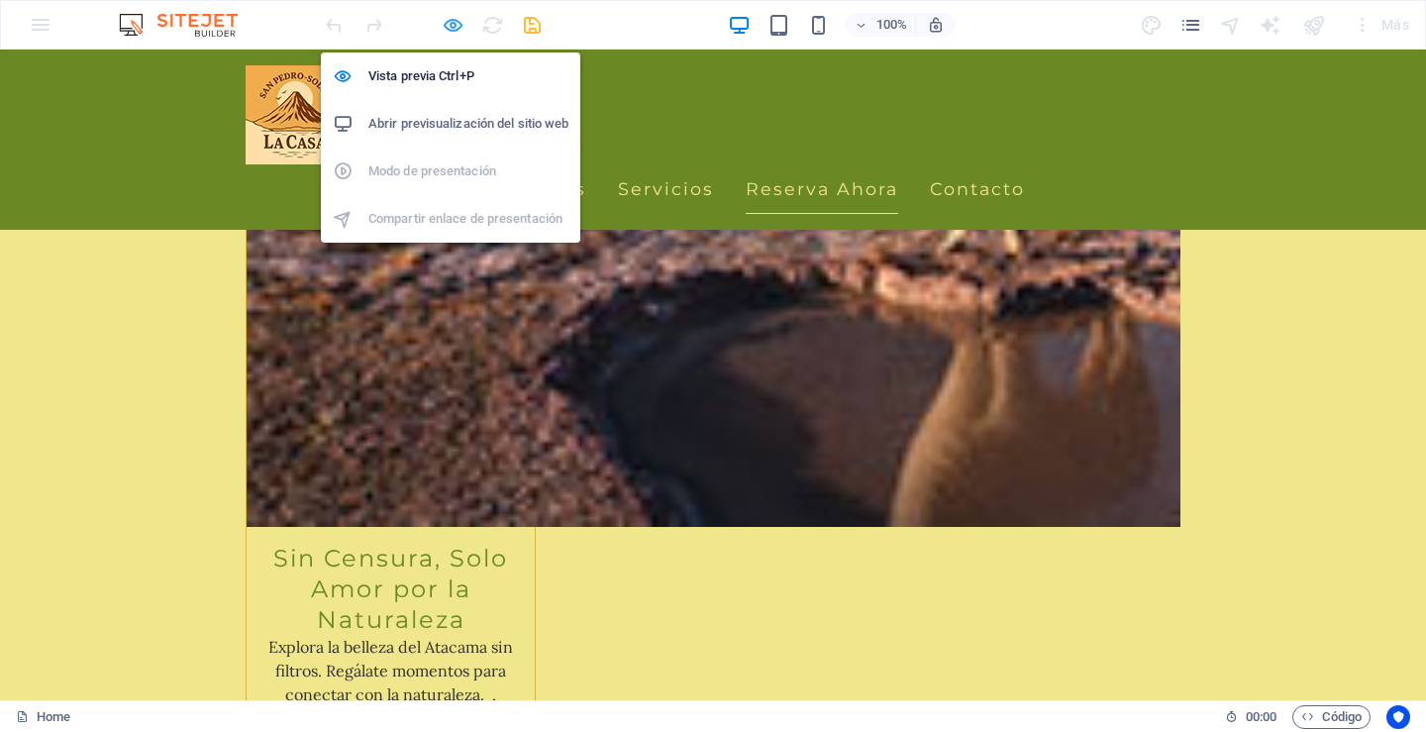
click at [454, 24] on icon "button" at bounding box center [453, 25] width 23 height 23
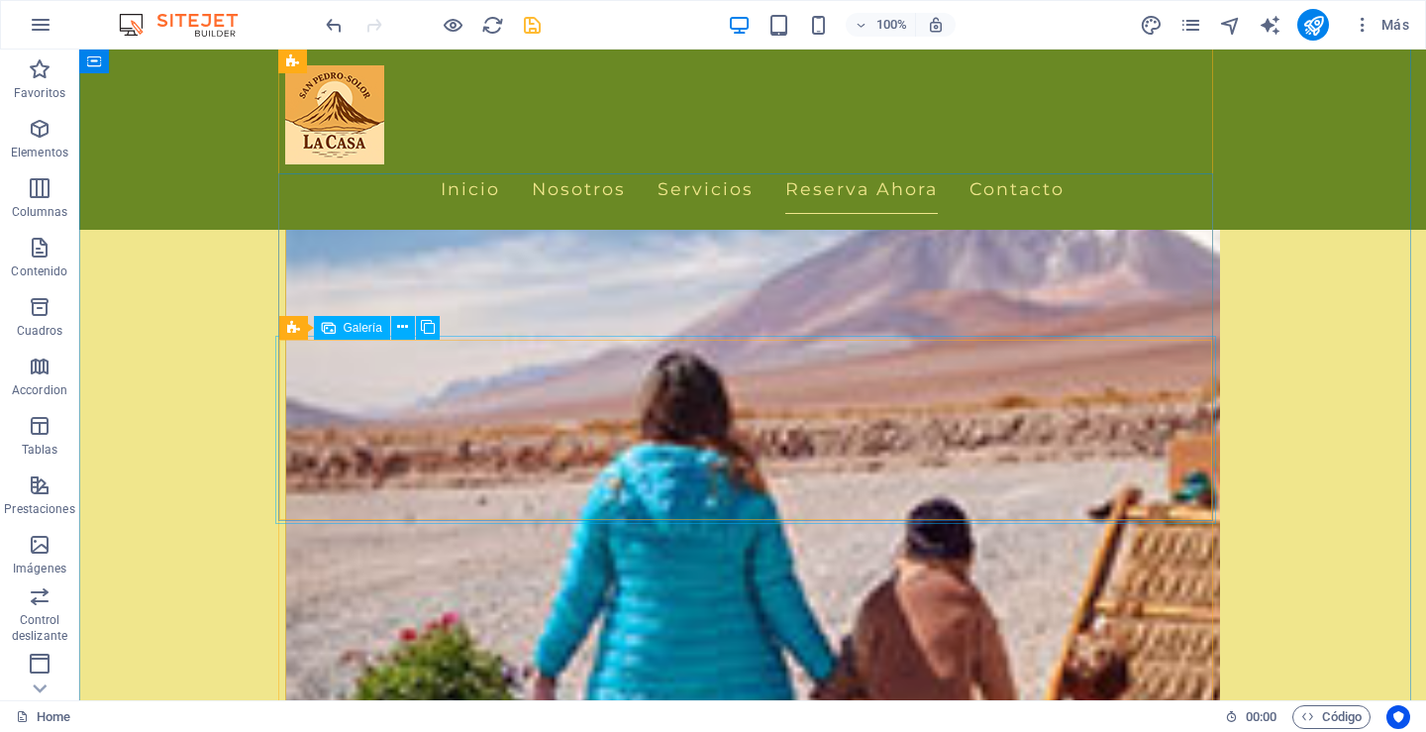
scroll to position [5174, 0]
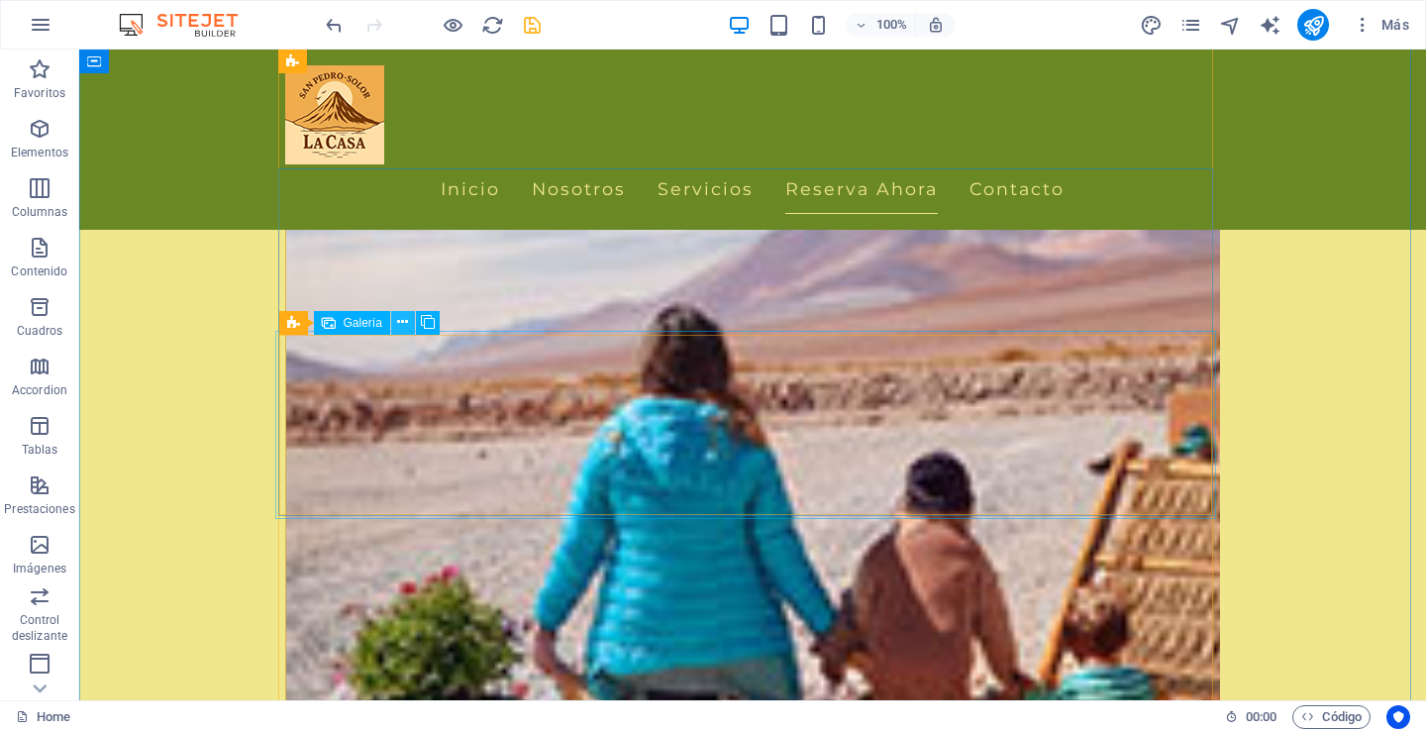
click at [400, 321] on icon at bounding box center [402, 322] width 11 height 21
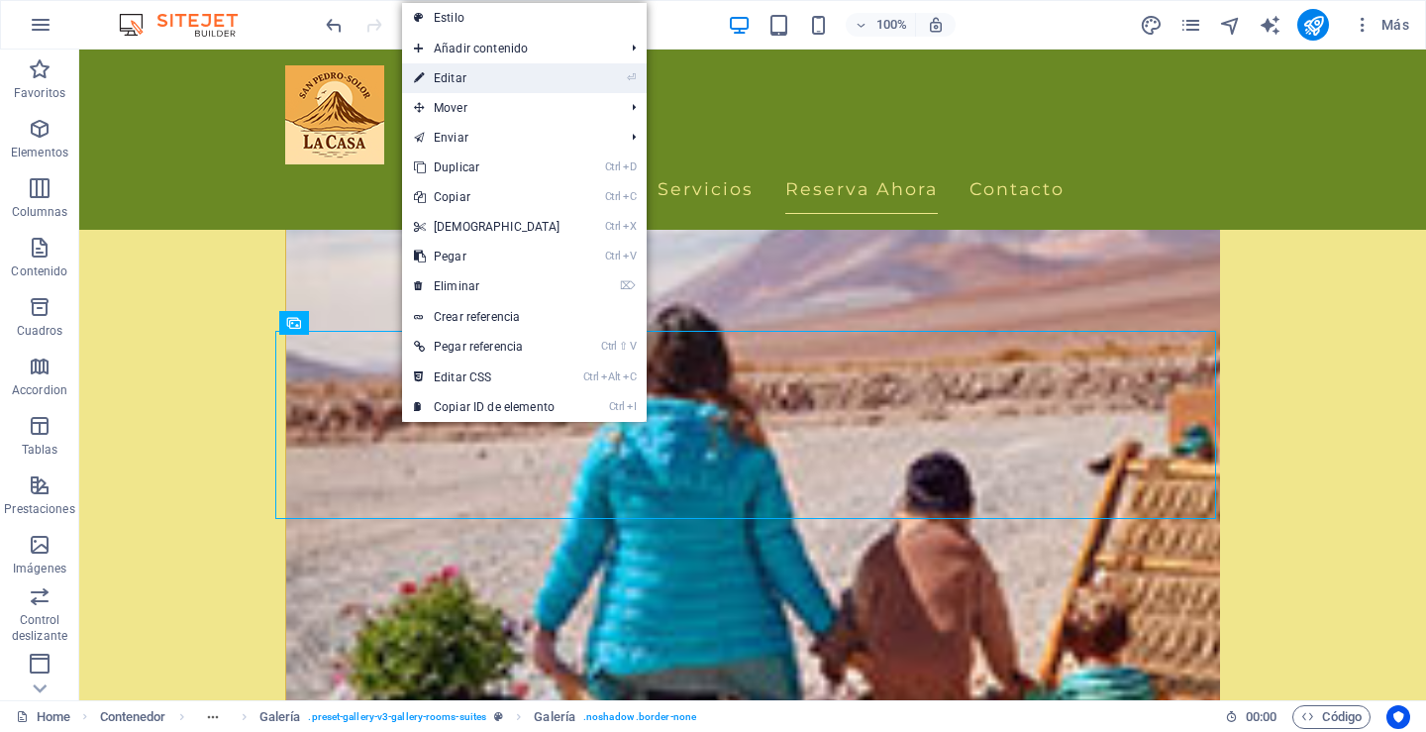
click at [445, 72] on link "⏎ Editar" at bounding box center [487, 78] width 170 height 30
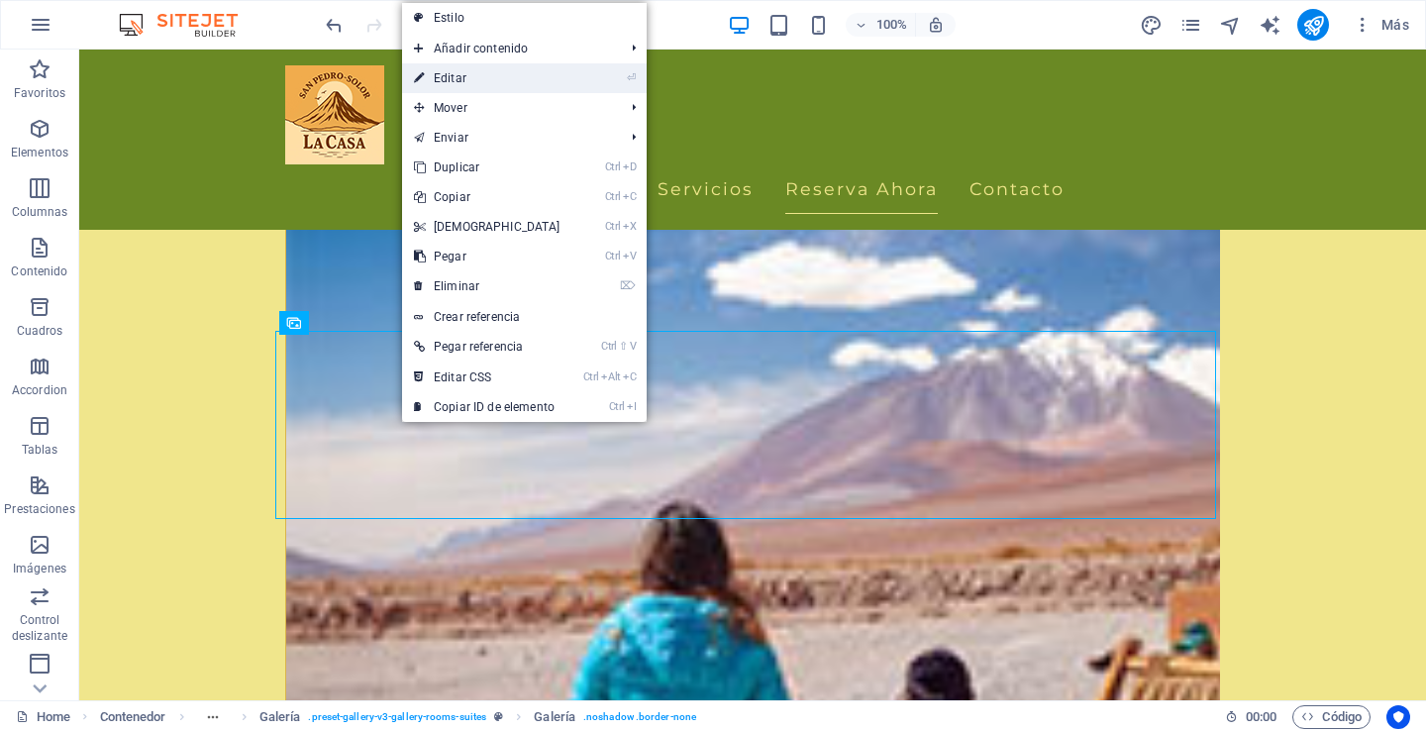
select select "4"
select select "px"
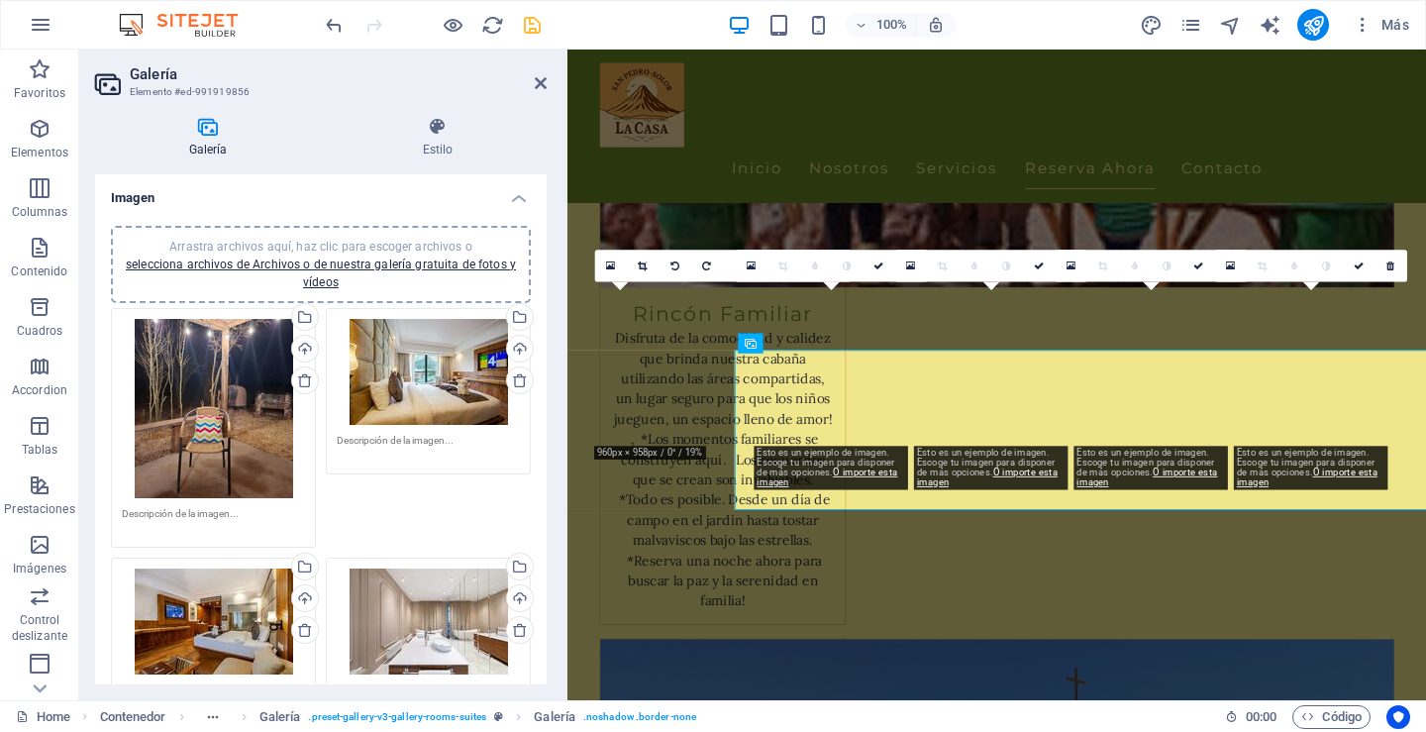
scroll to position [5101, 0]
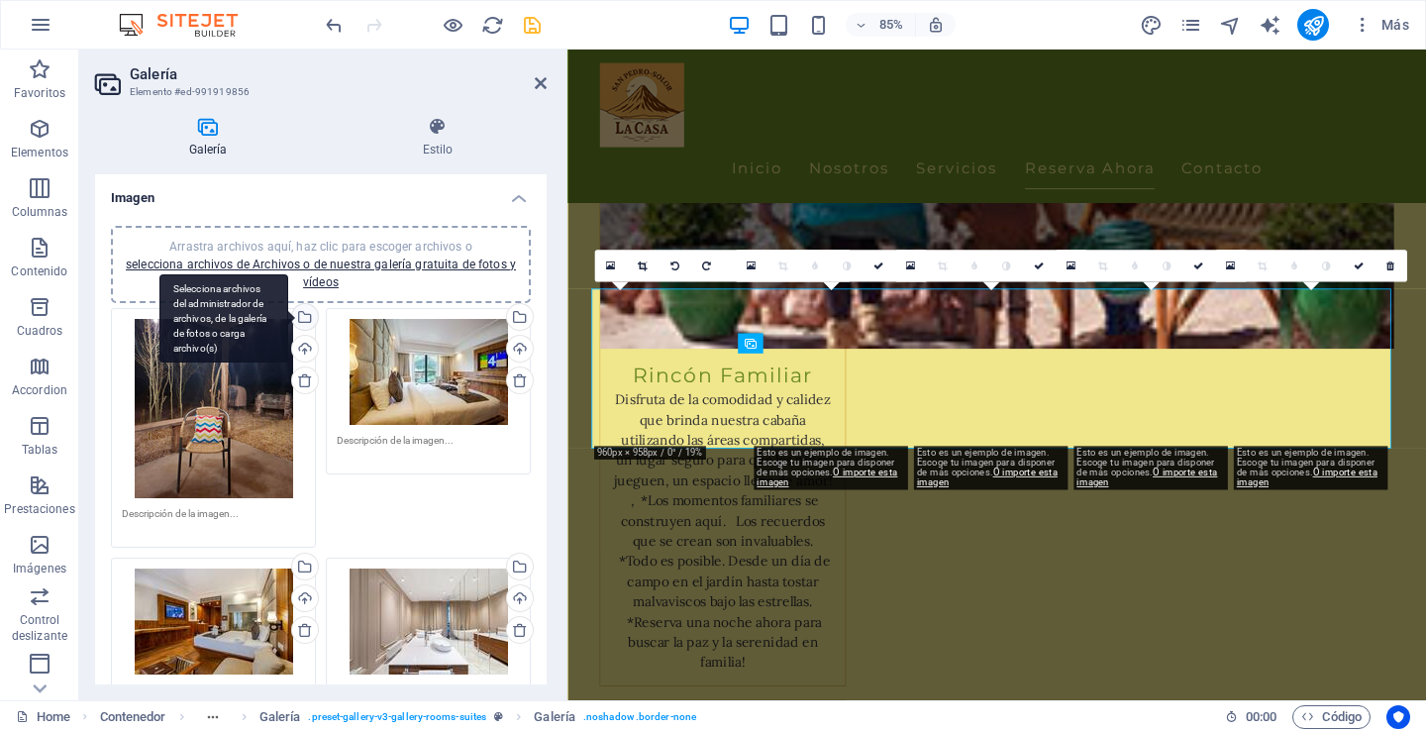
click at [301, 316] on div "Selecciona archivos del administrador de archivos, de la galería de fotos o car…" at bounding box center [303, 319] width 30 height 30
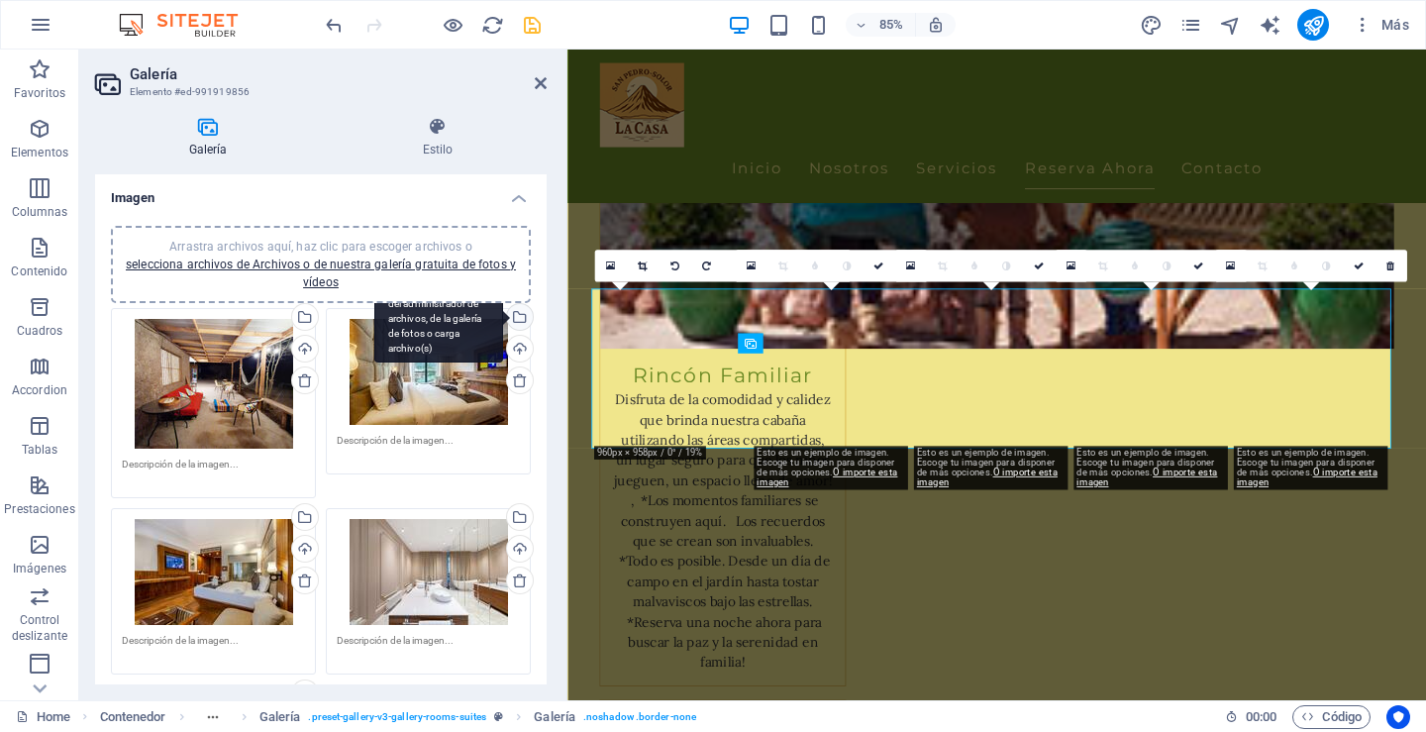
click at [517, 318] on div "Selecciona archivos del administrador de archivos, de la galería de fotos o car…" at bounding box center [518, 319] width 30 height 30
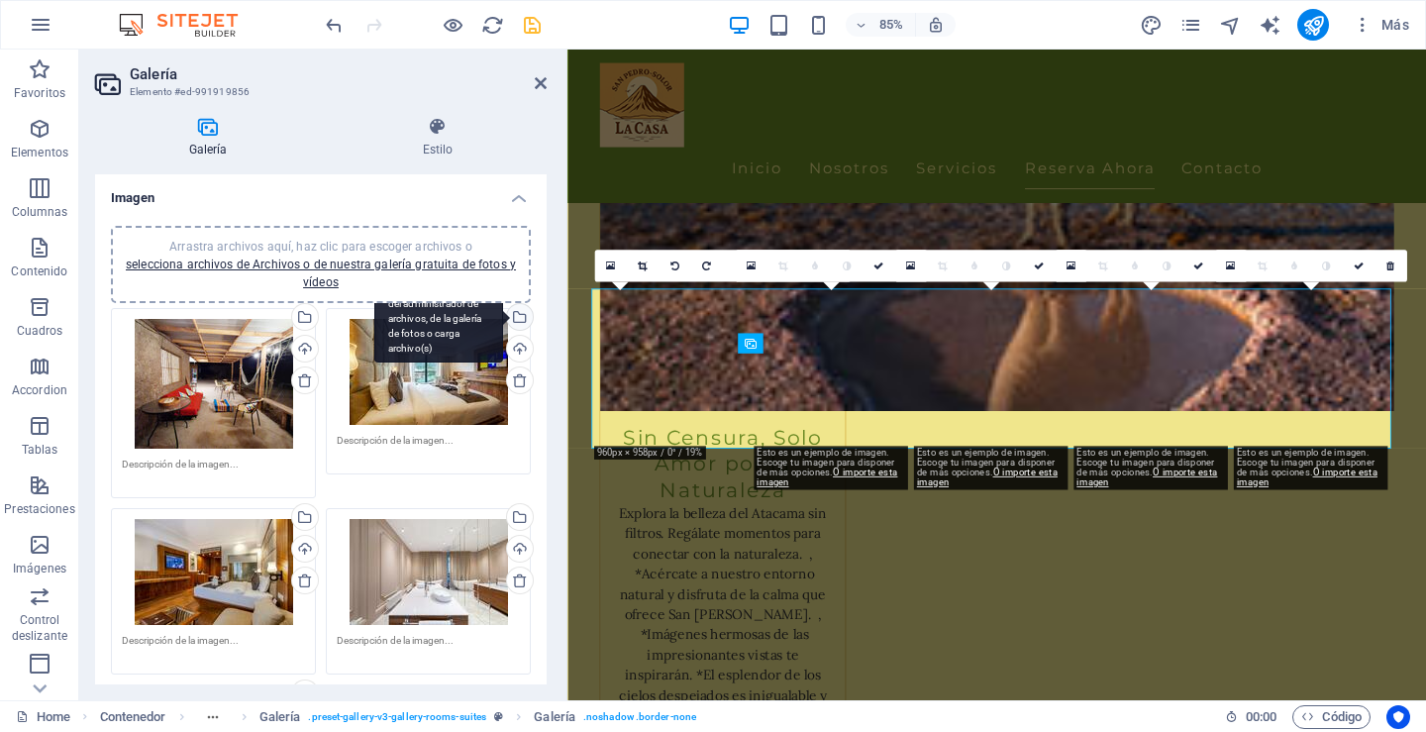
scroll to position [5107, 0]
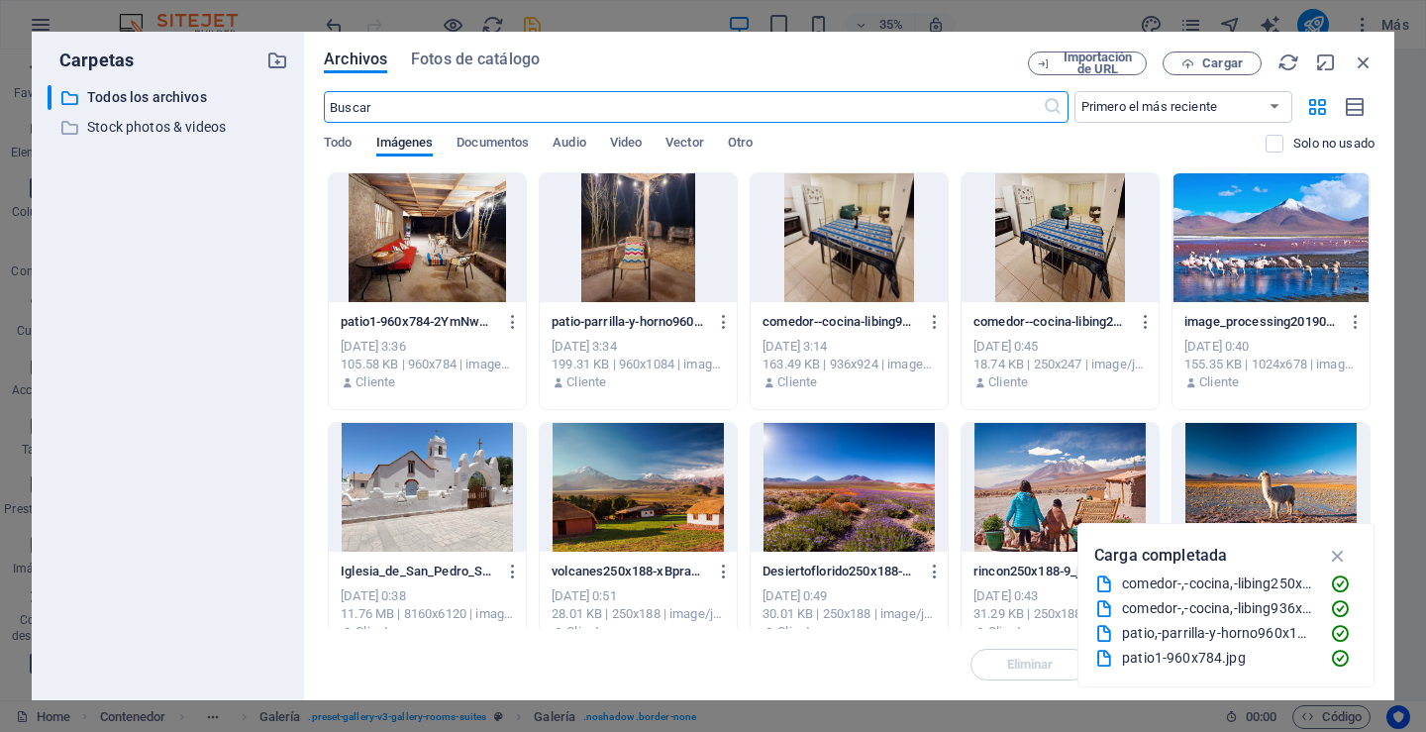
click at [636, 250] on div at bounding box center [638, 237] width 197 height 129
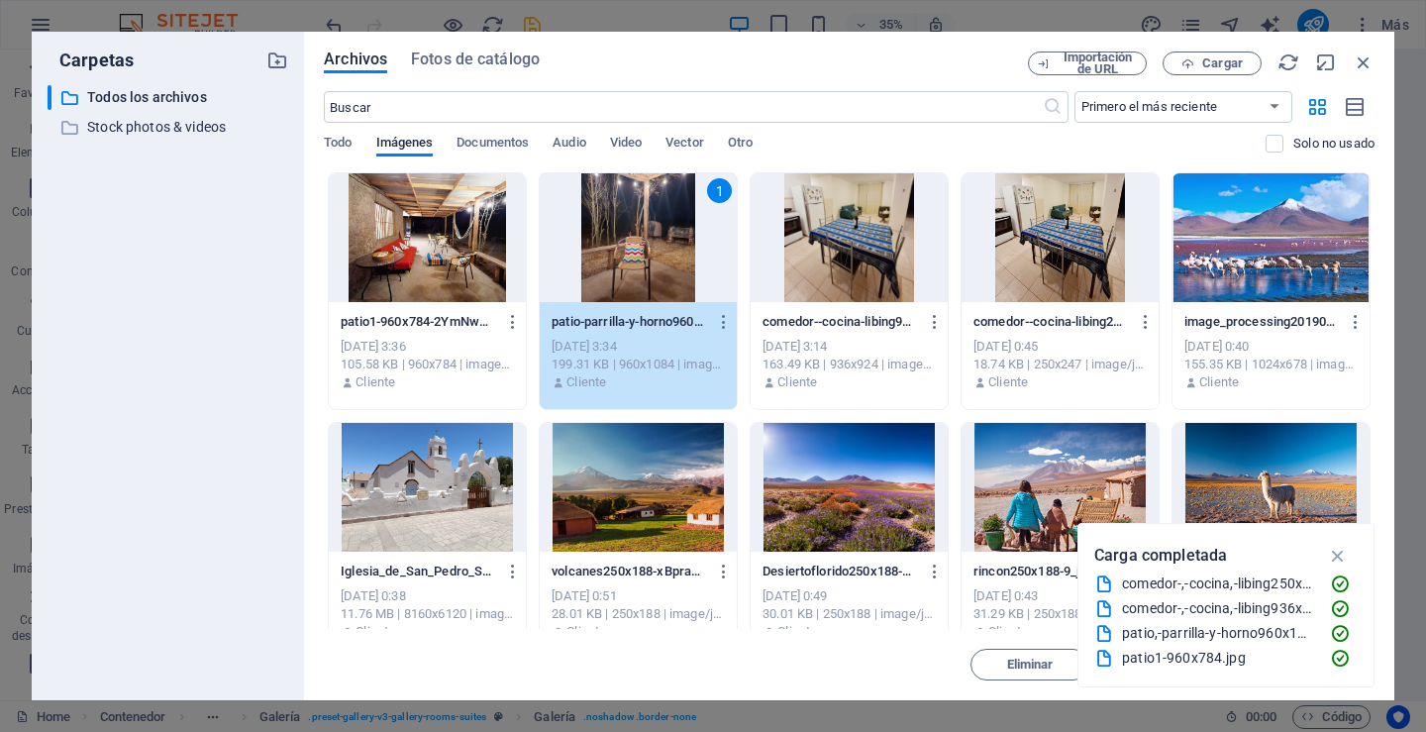
click at [1340, 550] on icon "button" at bounding box center [1338, 556] width 23 height 22
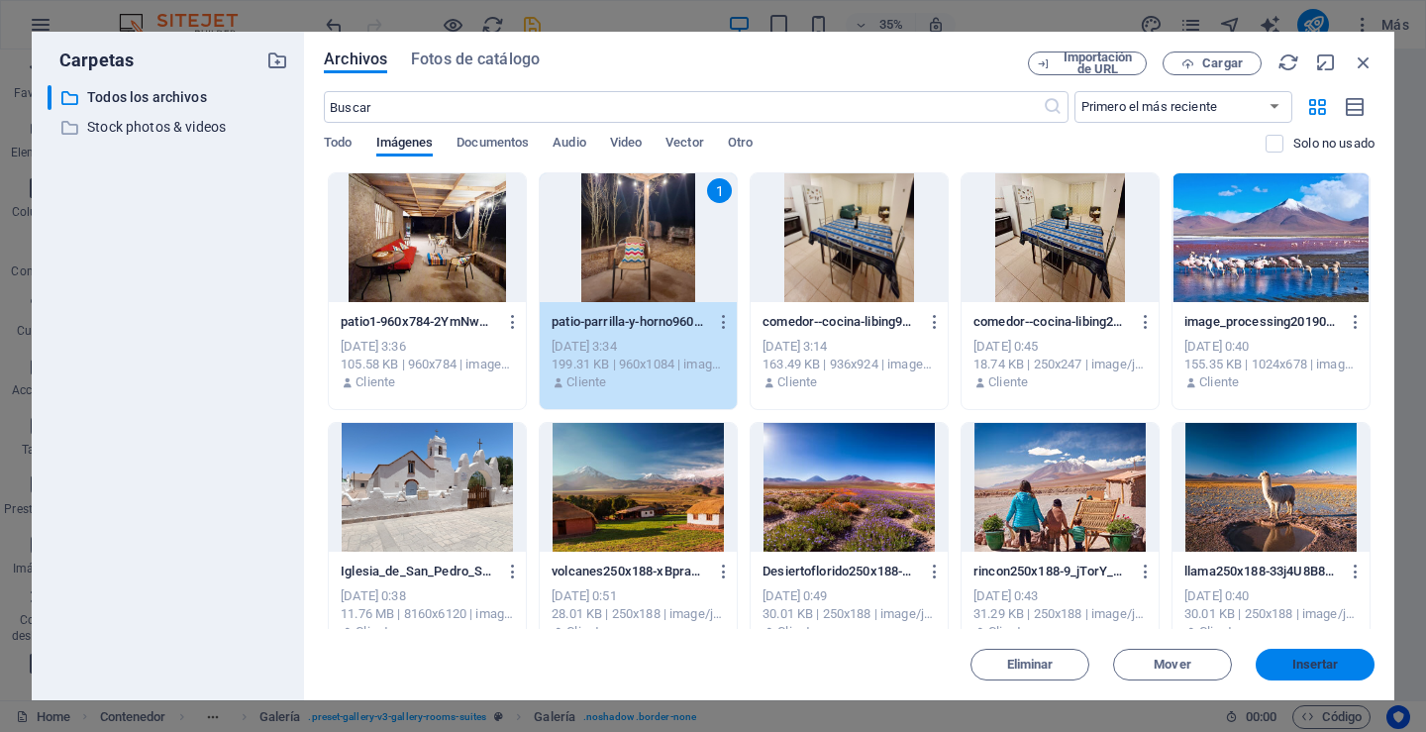
click at [1310, 666] on span "Insertar" at bounding box center [1315, 665] width 47 height 12
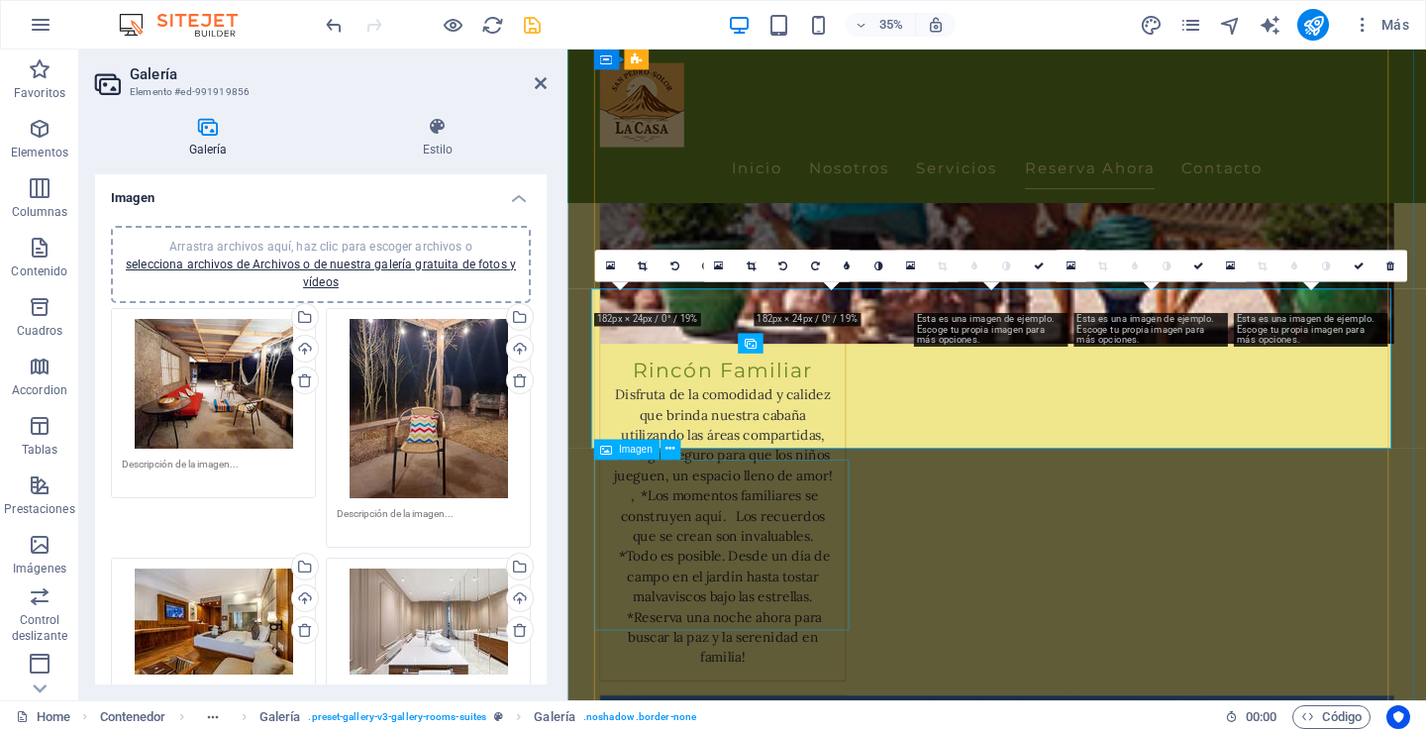
scroll to position [5101, 0]
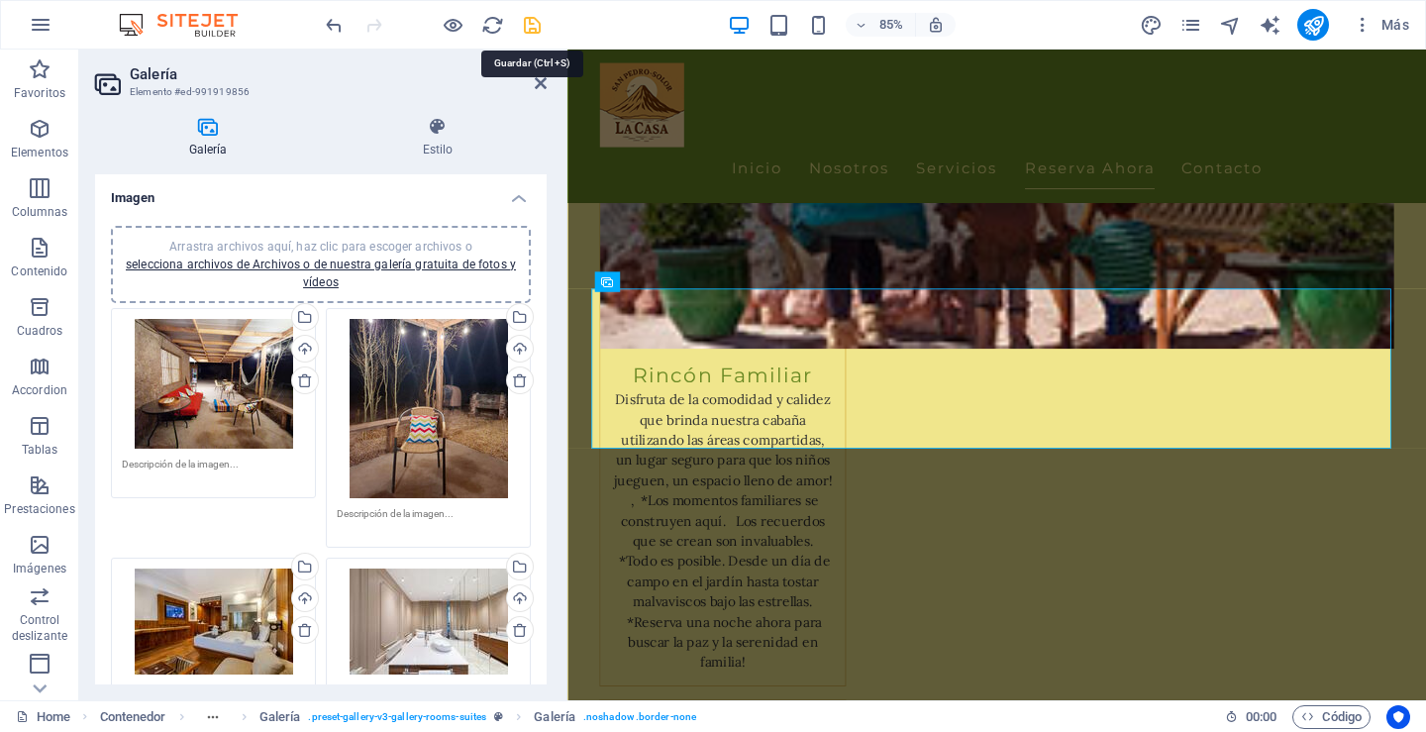
drag, startPoint x: 530, startPoint y: 22, endPoint x: 392, endPoint y: 131, distance: 175.6
click at [530, 22] on icon "save" at bounding box center [532, 25] width 23 height 23
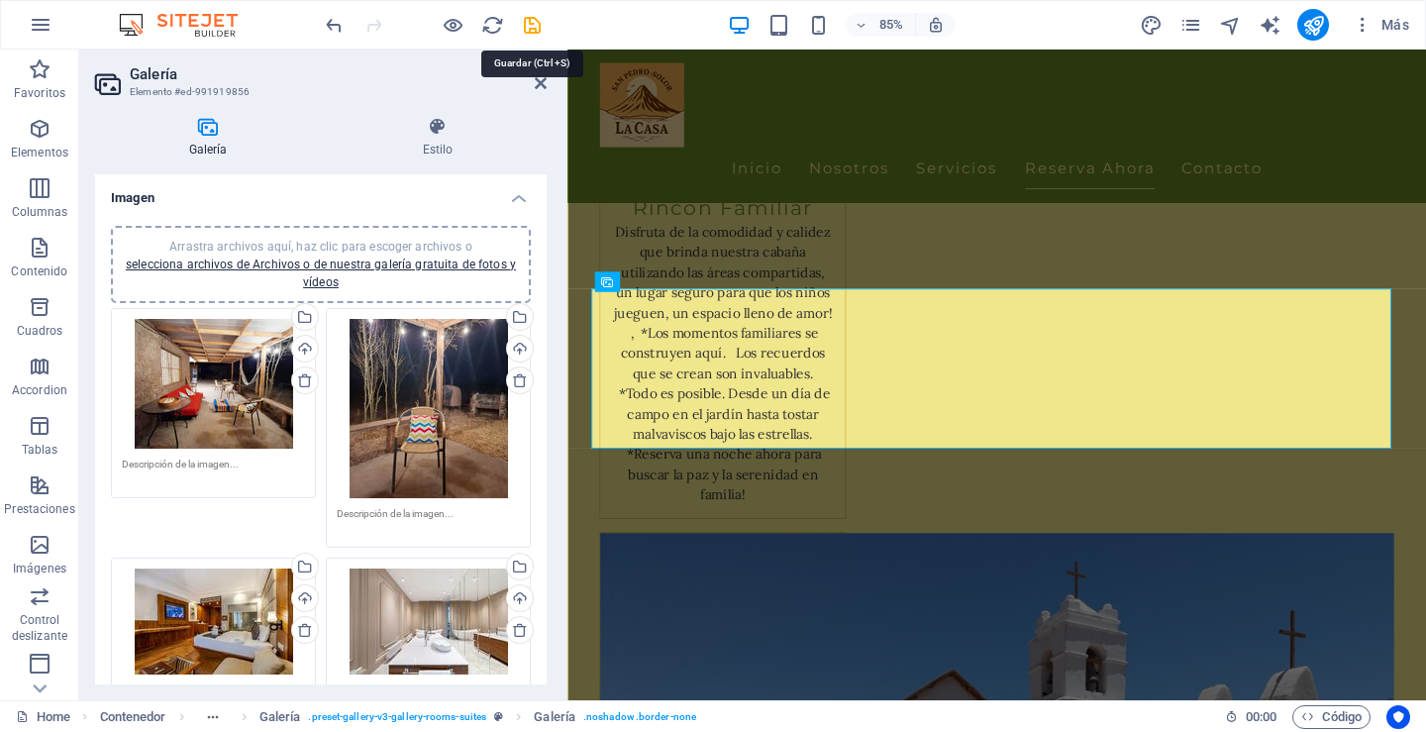
checkbox input "false"
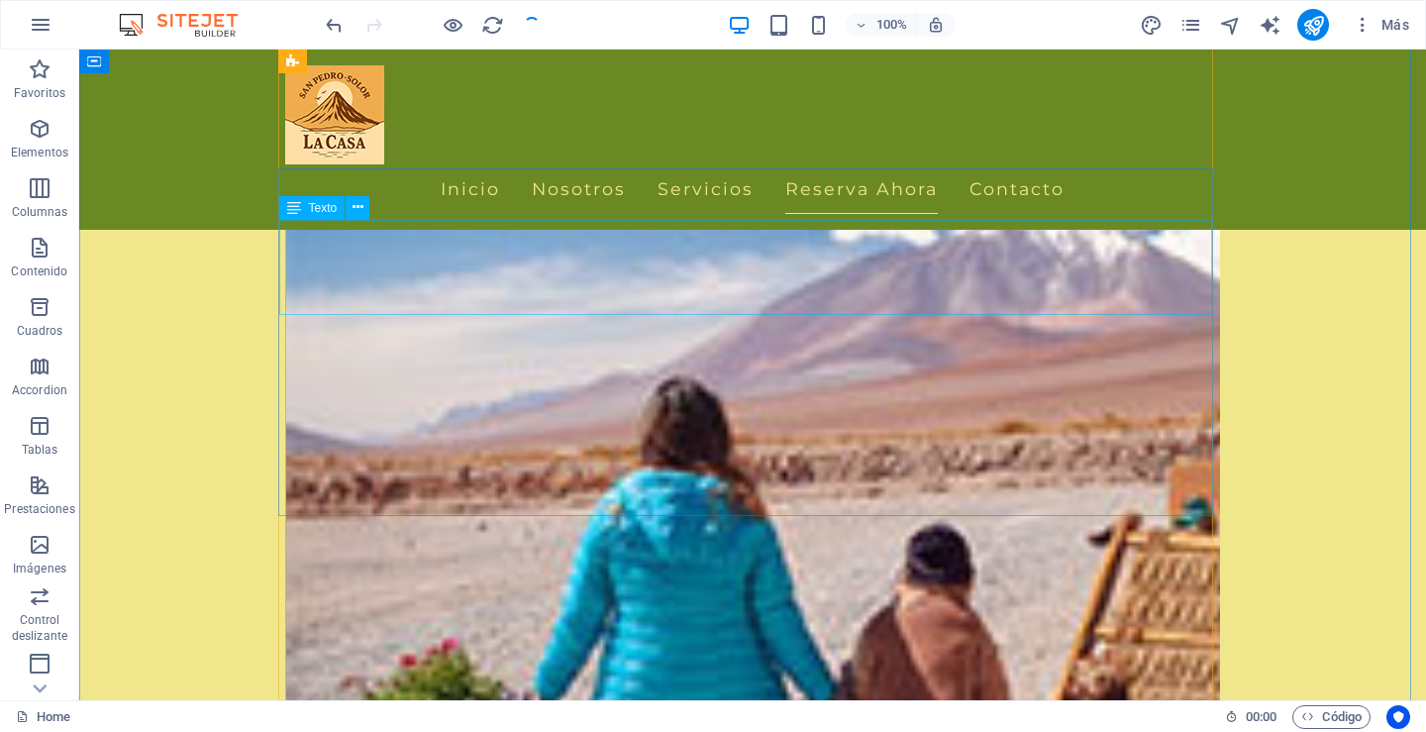
scroll to position [5174, 0]
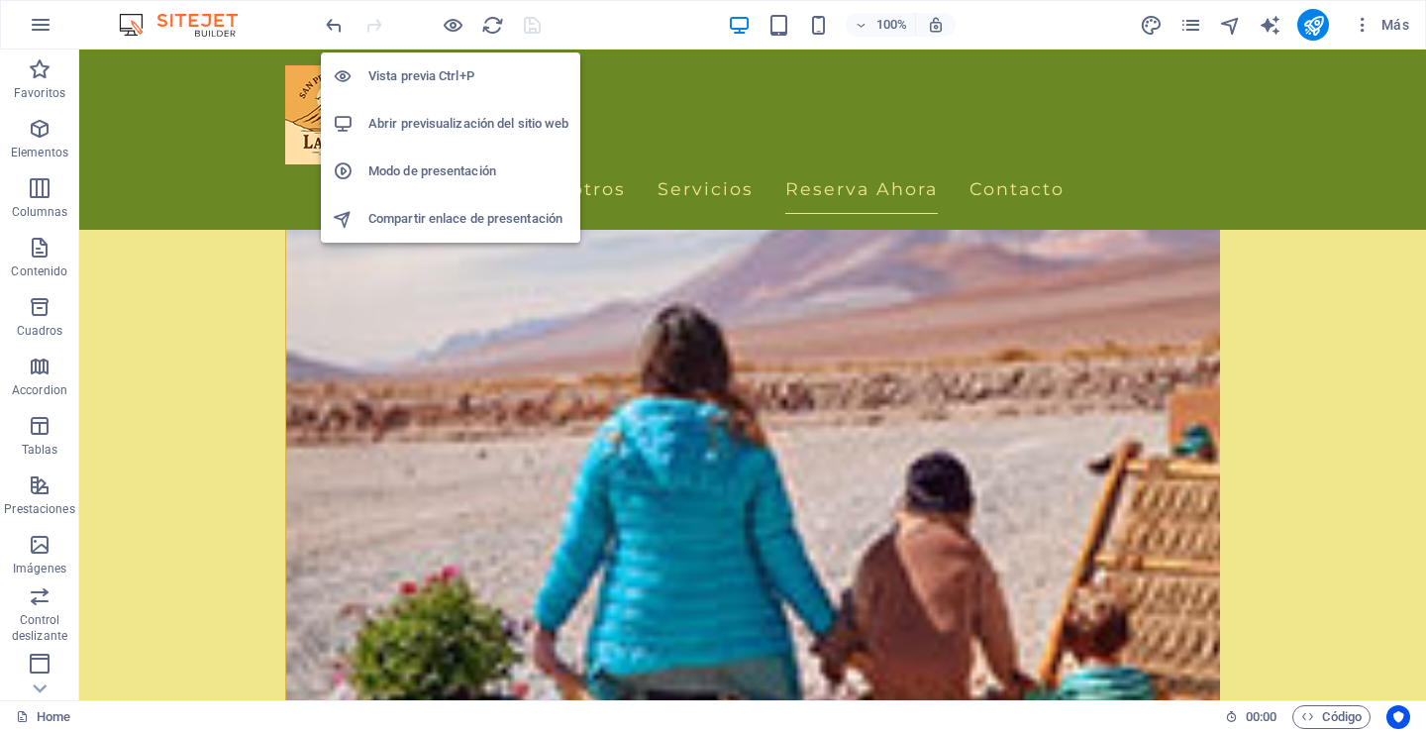
drag, startPoint x: 455, startPoint y: 23, endPoint x: 455, endPoint y: 83, distance: 60.4
click at [455, 24] on icon "button" at bounding box center [453, 25] width 23 height 23
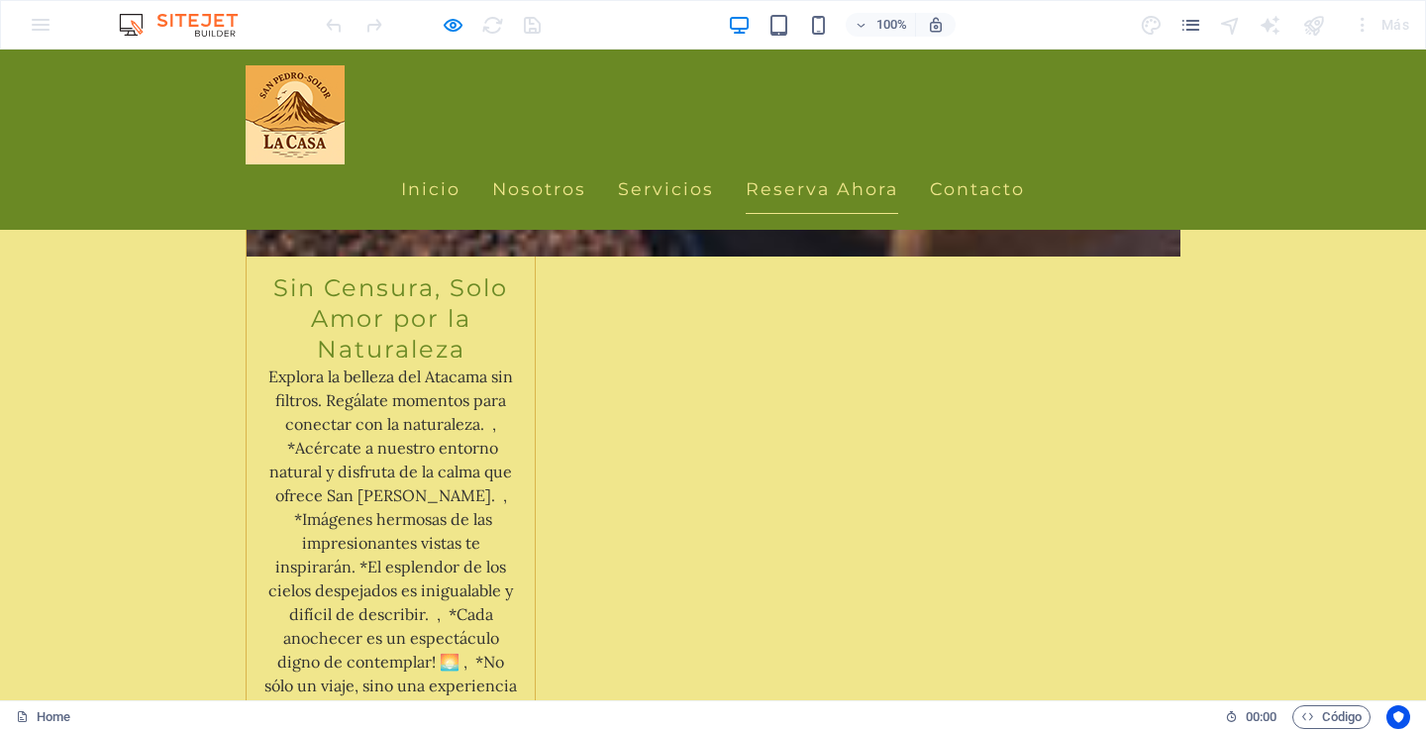
scroll to position [4096, 0]
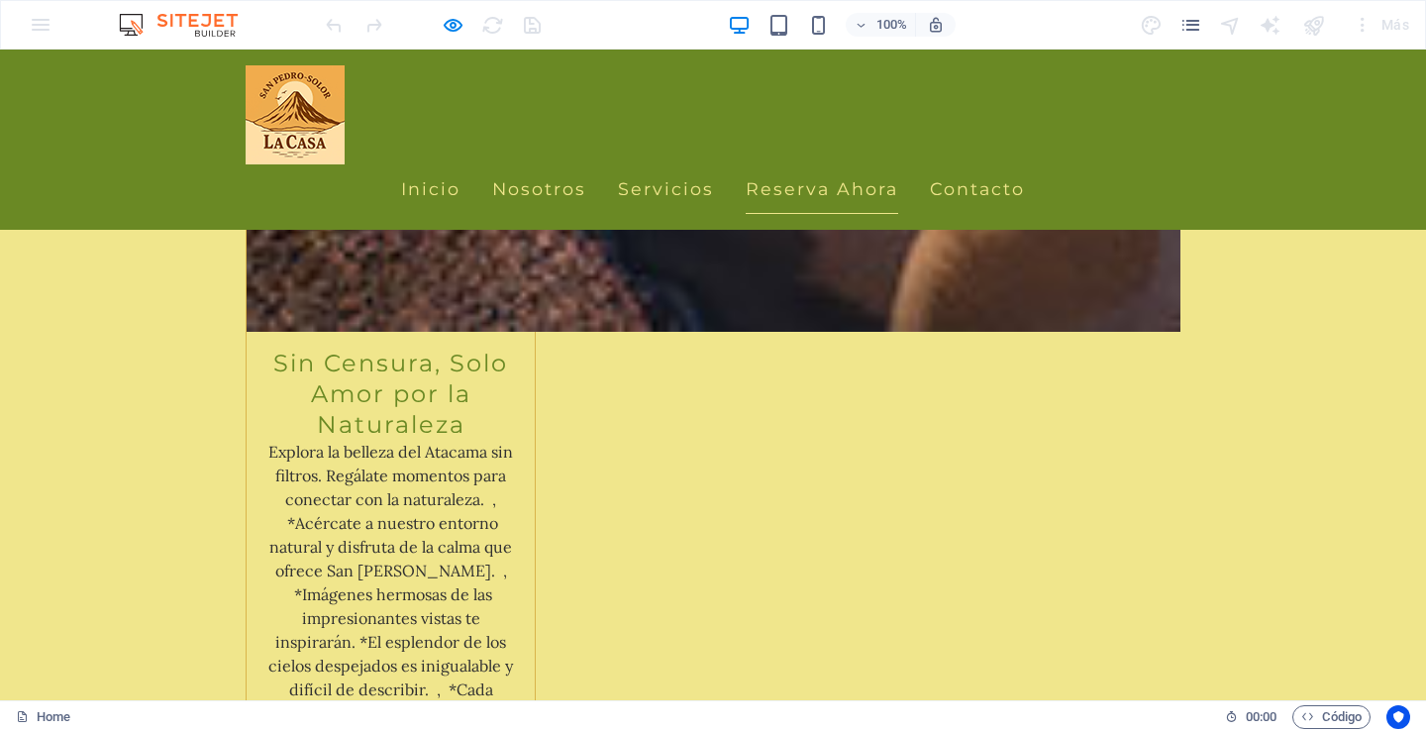
scroll to position [4393, 0]
